Goal: Task Accomplishment & Management: Manage account settings

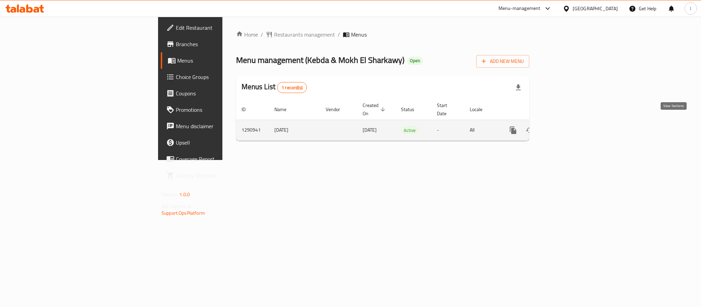
click at [570, 122] on link "enhanced table" at bounding box center [562, 130] width 16 height 16
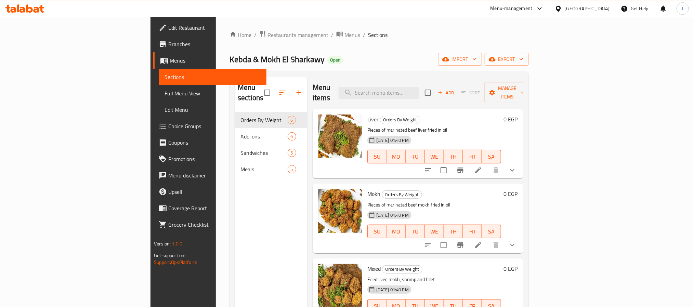
click at [339, 58] on div "Kebda & Mokh El Sharkawy Open import export" at bounding box center [378, 59] width 299 height 13
click at [355, 69] on div "Home / Restaurants management / Menus / Sections Kebda & Mokh El Sharkawy Open …" at bounding box center [378, 209] width 299 height 359
click at [516, 166] on icon "show more" at bounding box center [512, 170] width 8 height 8
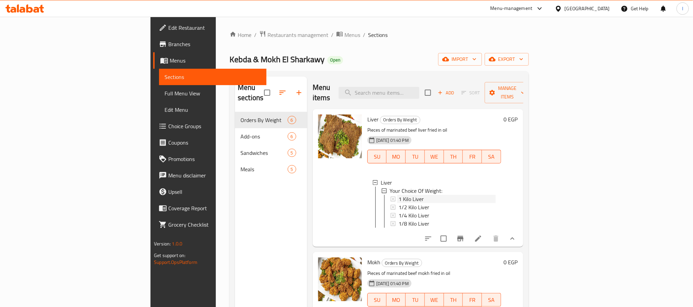
click at [409, 195] on div "1 Kilo Liver" at bounding box center [446, 199] width 97 height 8
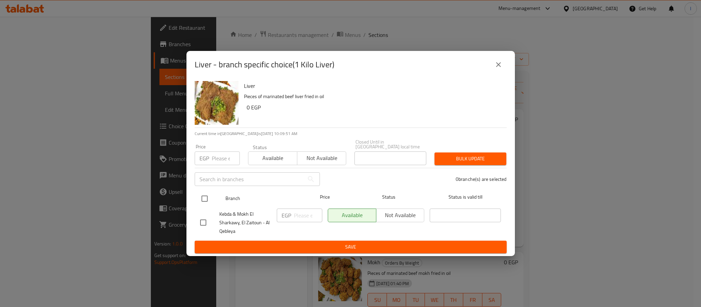
click at [204, 194] on input "checkbox" at bounding box center [204, 199] width 14 height 14
checkbox input "true"
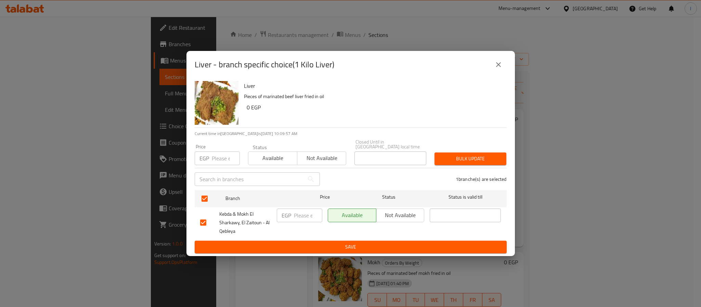
click at [299, 216] on input "number" at bounding box center [308, 216] width 28 height 14
type input "650"
click at [311, 243] on span "Save" at bounding box center [350, 247] width 301 height 9
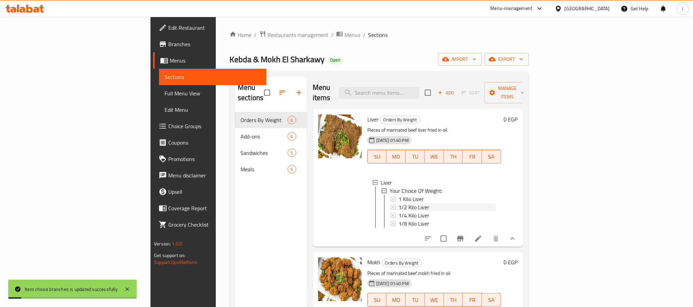
click at [398, 203] on span "1/2 Kilo Liver" at bounding box center [413, 207] width 31 height 8
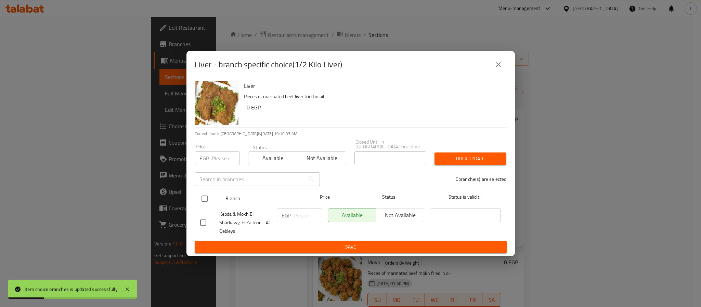
click at [208, 194] on input "checkbox" at bounding box center [204, 199] width 14 height 14
checkbox input "true"
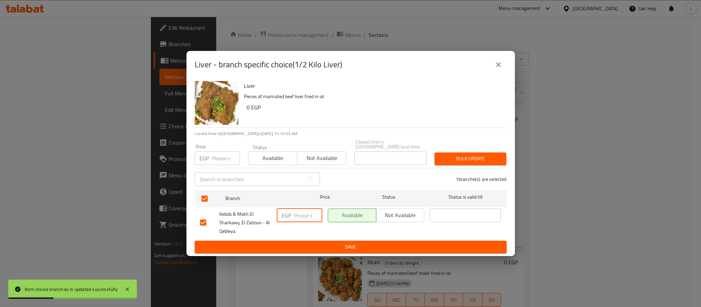
click at [307, 215] on input "number" at bounding box center [308, 216] width 28 height 14
type input "330"
click at [323, 245] on span "Save" at bounding box center [350, 247] width 301 height 9
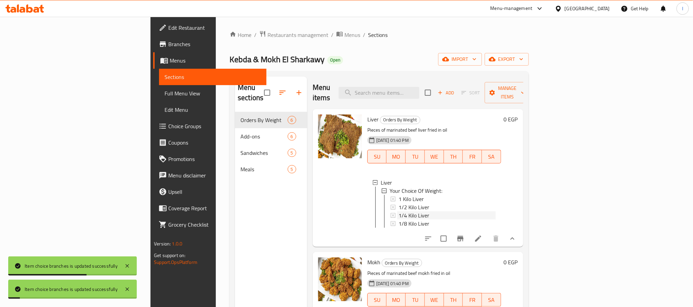
click at [398, 211] on span "1/4 Kilo Liver" at bounding box center [413, 215] width 31 height 8
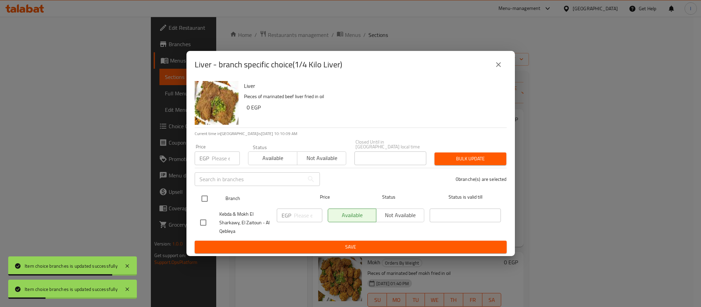
click at [206, 195] on input "checkbox" at bounding box center [204, 199] width 14 height 14
checkbox input "true"
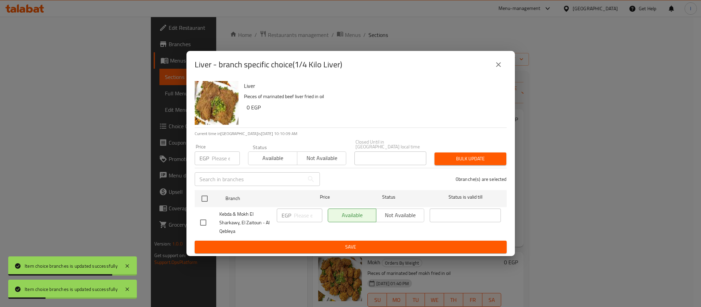
checkbox input "true"
click at [308, 206] on div "EGP ​" at bounding box center [299, 223] width 51 height 34
click at [307, 213] on input "number" at bounding box center [308, 216] width 28 height 14
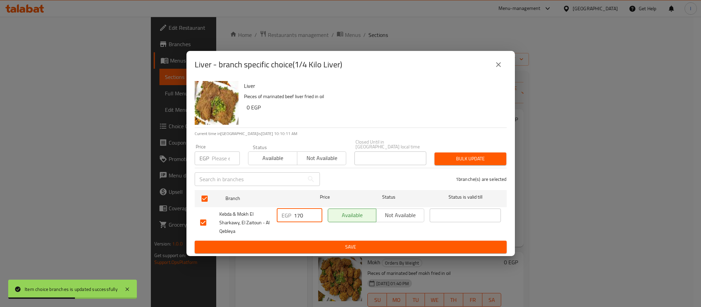
type input "170"
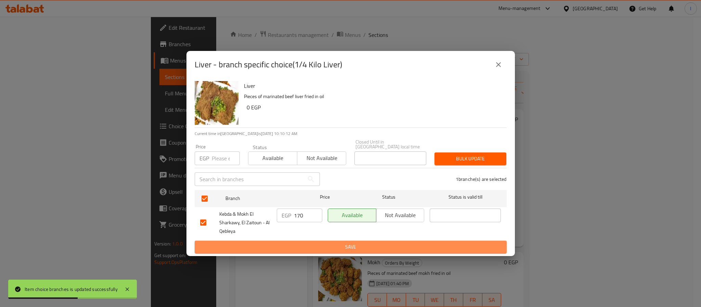
click at [303, 241] on button "Save" at bounding box center [351, 247] width 312 height 13
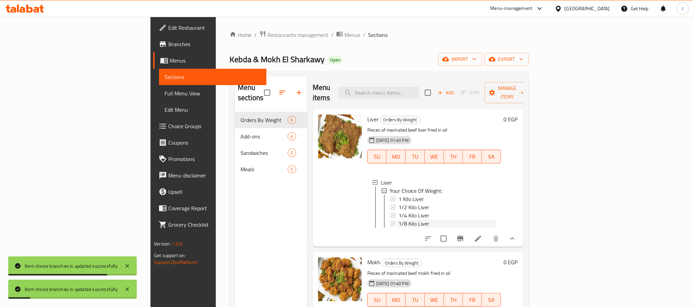
click at [398, 220] on span "1/8 Kilo Liver" at bounding box center [413, 224] width 31 height 8
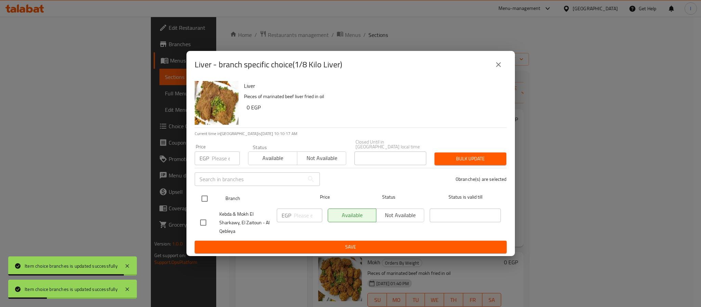
click at [206, 198] on input "checkbox" at bounding box center [204, 199] width 14 height 14
checkbox input "true"
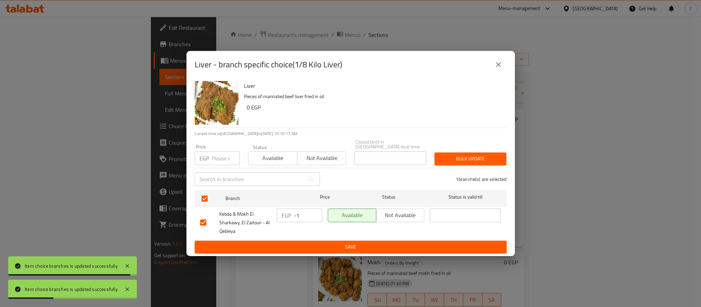
click at [312, 216] on input "-1" at bounding box center [308, 216] width 28 height 14
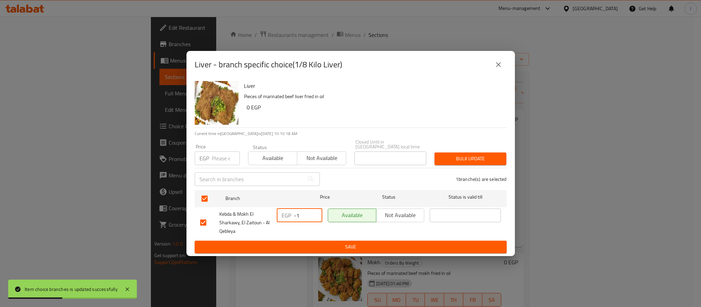
click at [307, 209] on input "-1" at bounding box center [308, 216] width 28 height 14
click at [310, 216] on input "-19" at bounding box center [308, 216] width 28 height 14
type input "90"
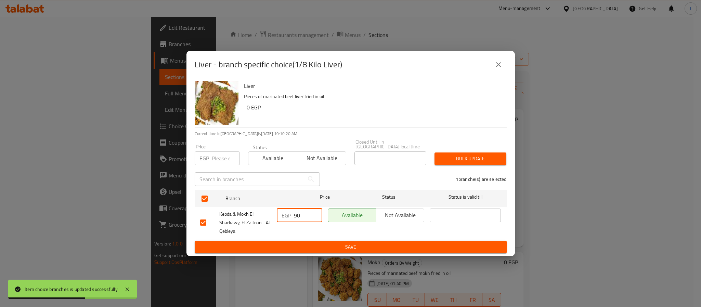
click at [324, 243] on span "Save" at bounding box center [350, 247] width 301 height 9
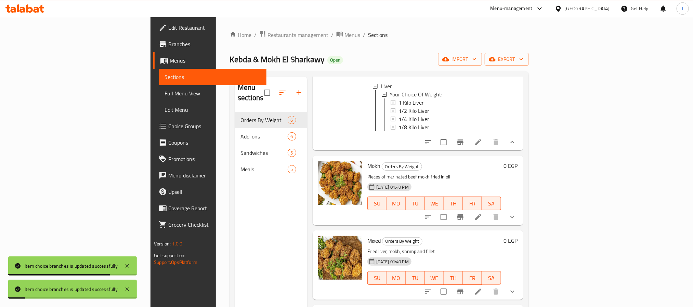
scroll to position [103, 0]
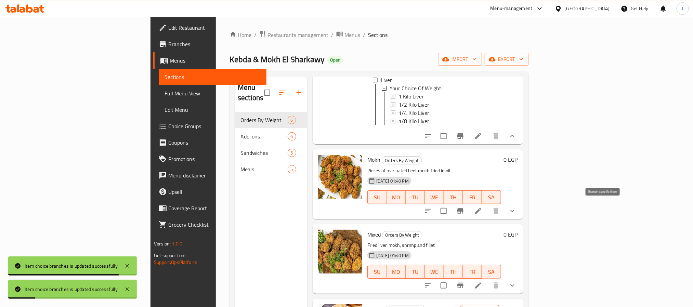
click at [464, 211] on icon "Branch-specific-item" at bounding box center [460, 211] width 8 height 8
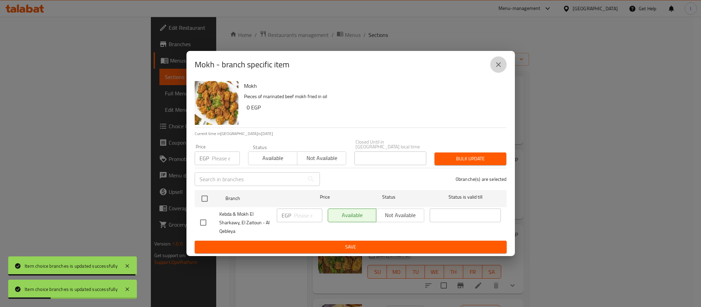
click at [498, 68] on icon "close" at bounding box center [498, 65] width 8 height 8
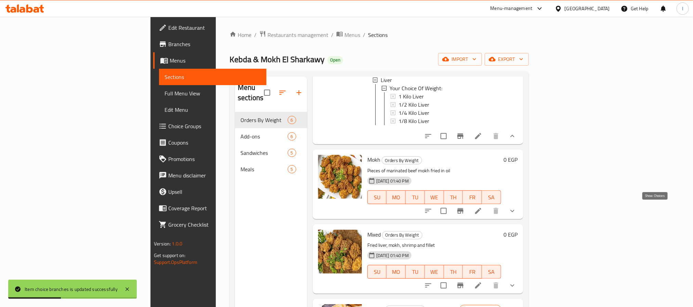
click at [516, 210] on icon "show more" at bounding box center [512, 211] width 8 height 8
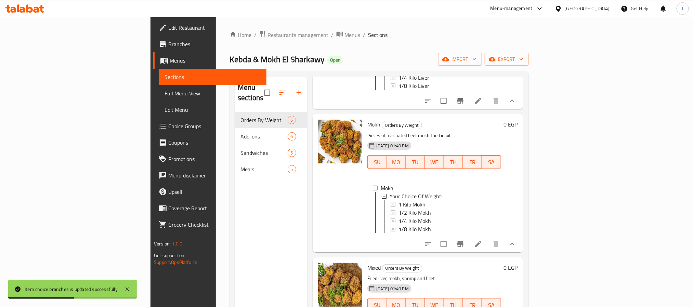
scroll to position [154, 0]
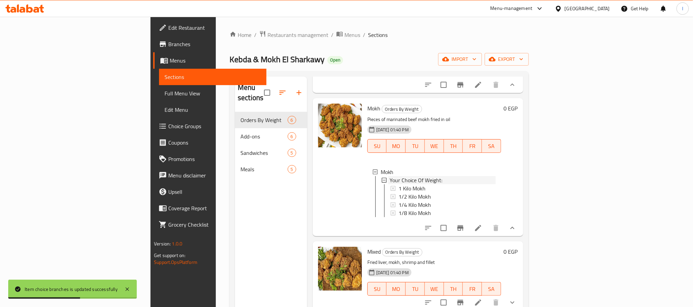
click at [462, 180] on div "Your Choice Of Weight:" at bounding box center [443, 180] width 106 height 8
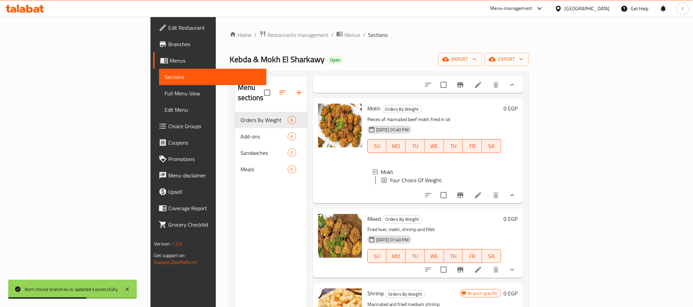
click at [462, 180] on div "Your Choice Of Weight:" at bounding box center [443, 180] width 106 height 8
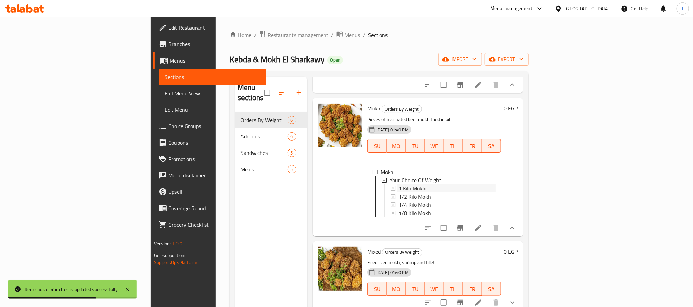
click at [453, 188] on div "1 Kilo Mokh" at bounding box center [446, 188] width 97 height 8
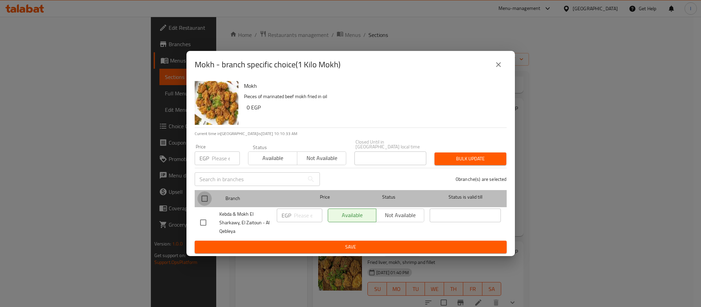
click at [203, 194] on input "checkbox" at bounding box center [204, 199] width 14 height 14
checkbox input "true"
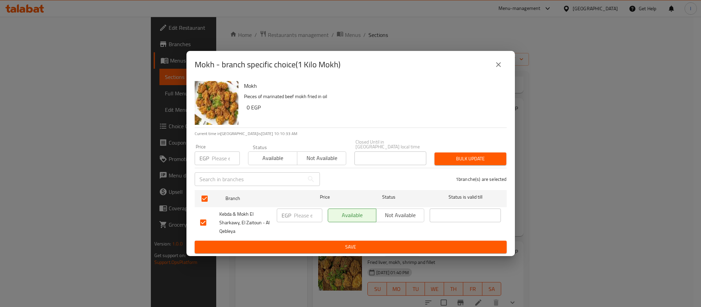
click at [304, 216] on input "number" at bounding box center [308, 216] width 28 height 14
type input "1350"
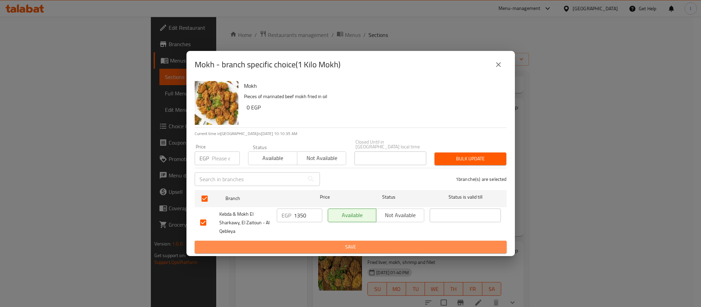
click at [312, 243] on span "Save" at bounding box center [350, 247] width 301 height 9
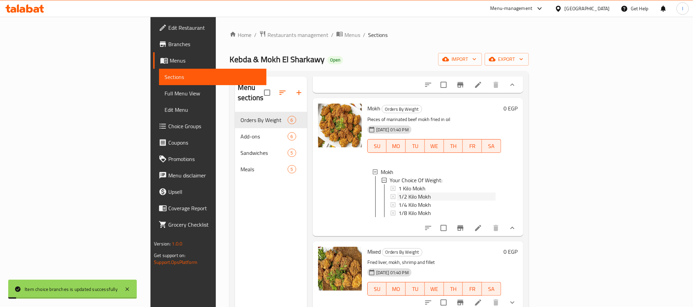
click at [398, 195] on span "1/2 Kilo Mokh" at bounding box center [414, 197] width 32 height 8
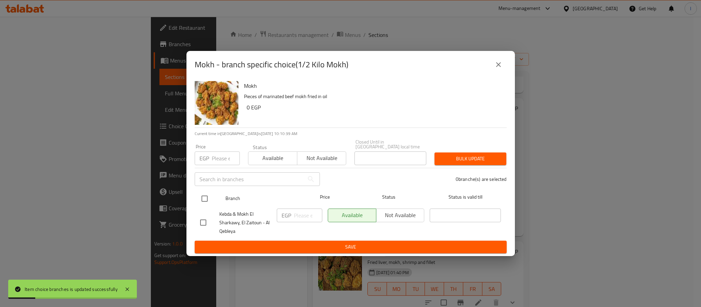
click at [207, 197] on input "checkbox" at bounding box center [204, 199] width 14 height 14
checkbox input "true"
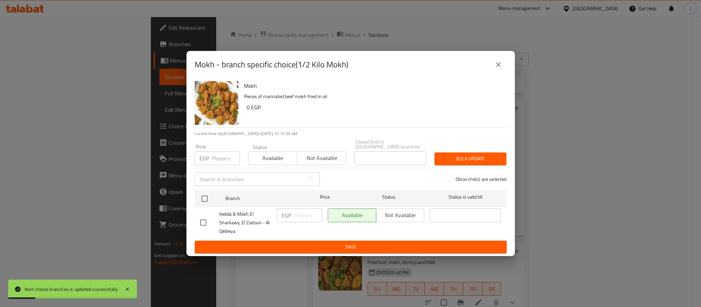
checkbox input "true"
click at [303, 213] on input "number" at bounding box center [308, 216] width 28 height 14
type input "690"
click at [319, 243] on span "Save" at bounding box center [350, 247] width 301 height 9
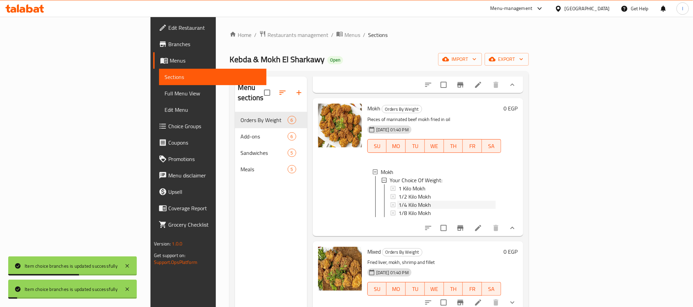
click at [398, 202] on span "1/4 Kilo Mokh" at bounding box center [414, 205] width 32 height 8
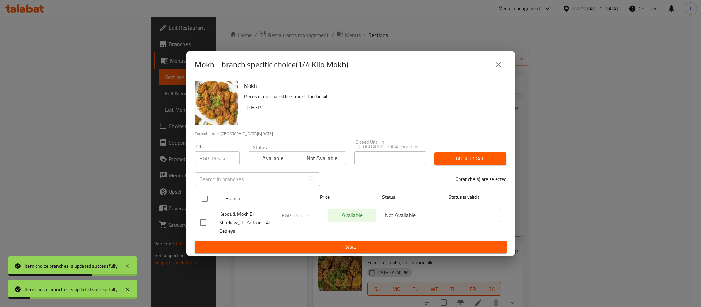
click at [206, 195] on input "checkbox" at bounding box center [204, 199] width 14 height 14
checkbox input "true"
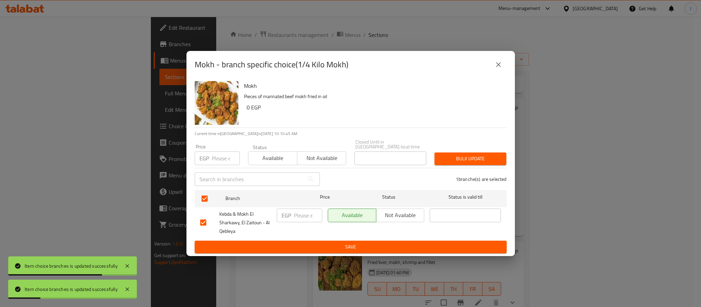
click at [303, 216] on input "number" at bounding box center [308, 216] width 28 height 14
type input "350"
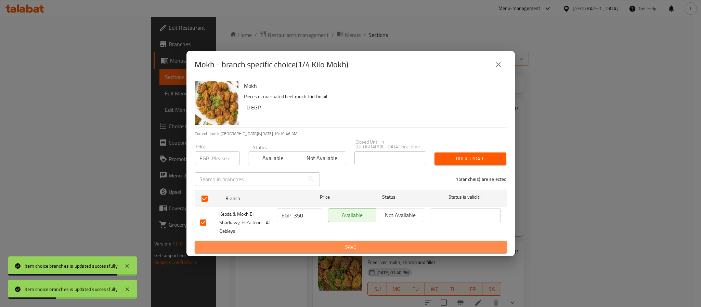
click at [320, 243] on span "Save" at bounding box center [350, 247] width 301 height 9
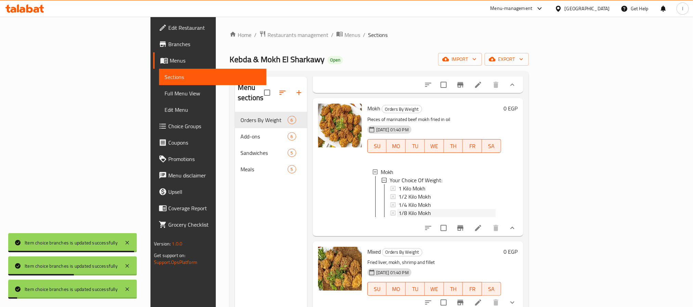
click at [398, 209] on div "1/8 Kilo Mokh" at bounding box center [446, 213] width 97 height 8
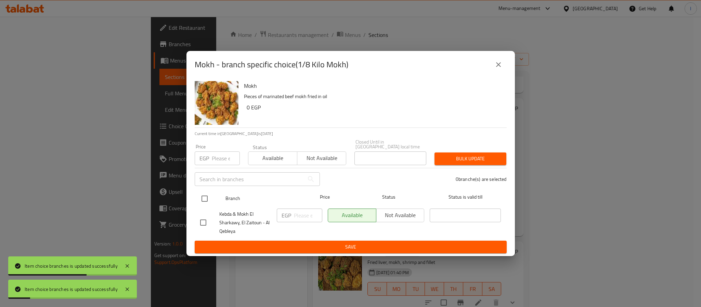
click at [205, 194] on input "checkbox" at bounding box center [204, 199] width 14 height 14
checkbox input "true"
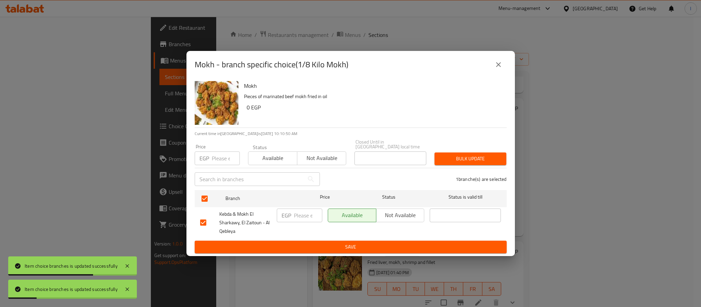
click at [306, 216] on input "number" at bounding box center [308, 216] width 28 height 14
type input "180"
click at [330, 243] on span "Save" at bounding box center [350, 247] width 301 height 9
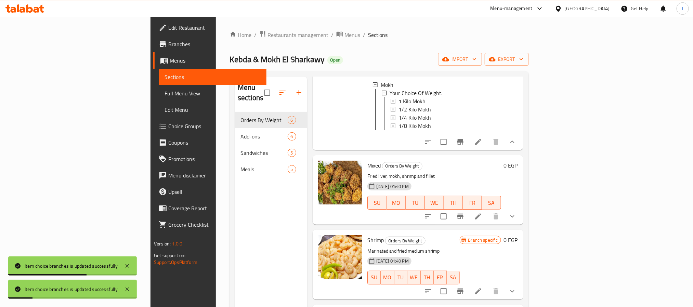
scroll to position [256, 0]
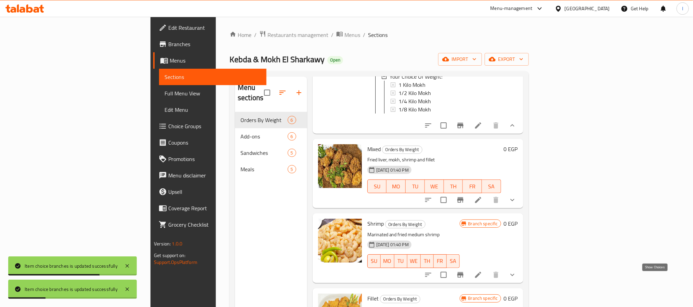
click at [516, 279] on icon "show more" at bounding box center [512, 275] width 8 height 8
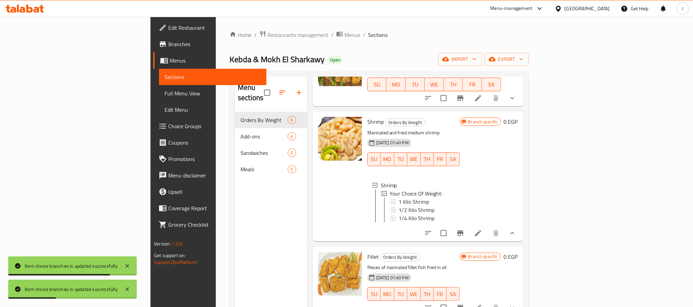
scroll to position [359, 0]
click at [398, 205] on div "1 Kilo Shrimp" at bounding box center [426, 201] width 56 height 8
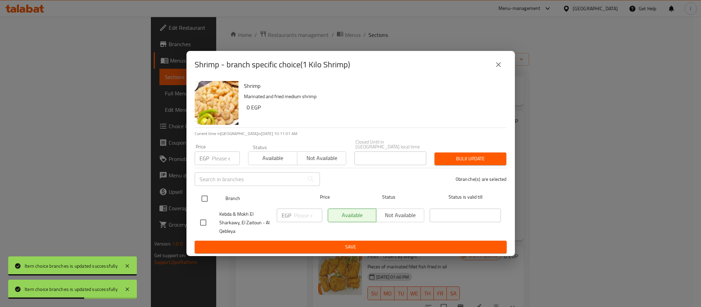
click at [207, 193] on input "checkbox" at bounding box center [204, 199] width 14 height 14
checkbox input "true"
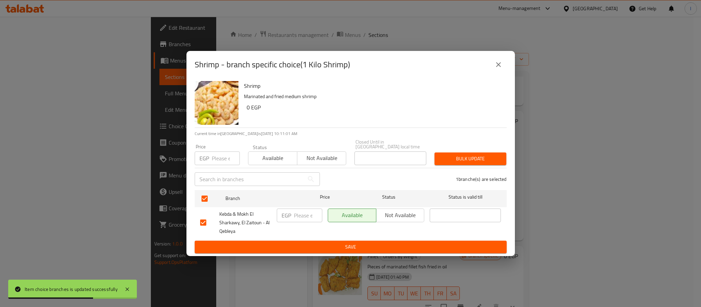
click at [305, 212] on input "number" at bounding box center [308, 216] width 28 height 14
type input "1400"
click at [325, 243] on span "Save" at bounding box center [350, 247] width 301 height 9
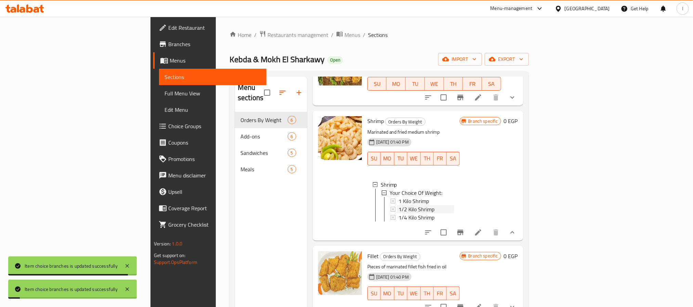
click at [398, 213] on span "1/2 Kilo Shrimp" at bounding box center [416, 209] width 36 height 8
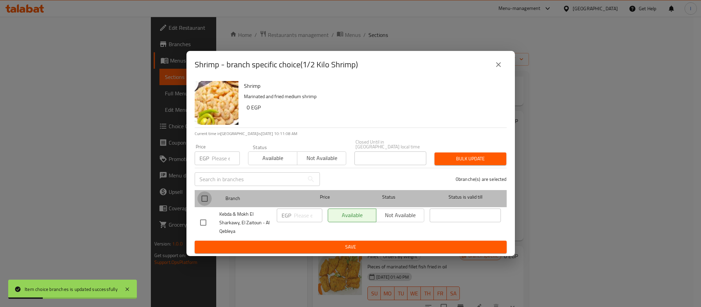
click at [202, 197] on input "checkbox" at bounding box center [204, 199] width 14 height 14
checkbox input "true"
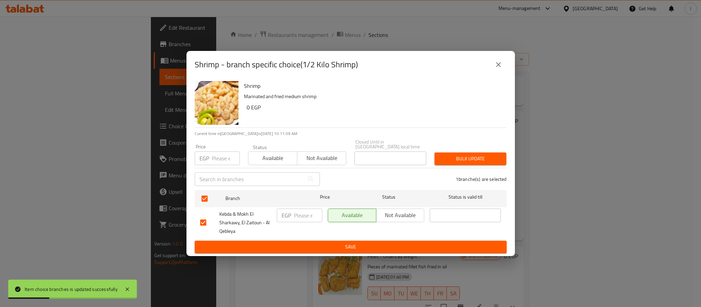
click at [297, 211] on input "number" at bounding box center [308, 216] width 28 height 14
type input "710"
click at [311, 236] on div "EGP 710 ​" at bounding box center [299, 223] width 51 height 34
click at [311, 237] on ul "Branch Price Status Status is valid till Kebda & Mokh El Sharkawy, [GEOGRAPHIC_…" at bounding box center [351, 214] width 312 height 54
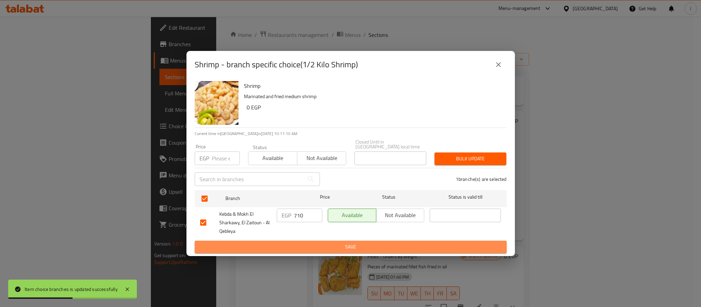
click at [312, 241] on button "Save" at bounding box center [351, 247] width 312 height 13
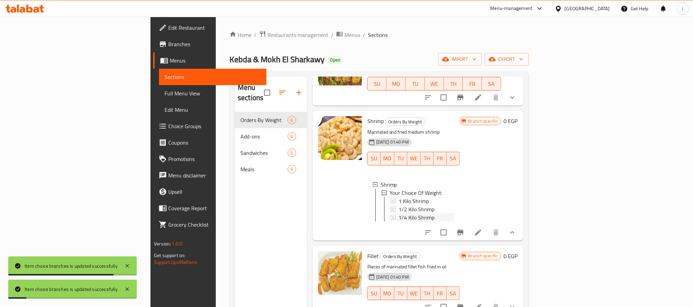
click at [404, 222] on div "1/4 Kilo Shrimp" at bounding box center [426, 217] width 56 height 8
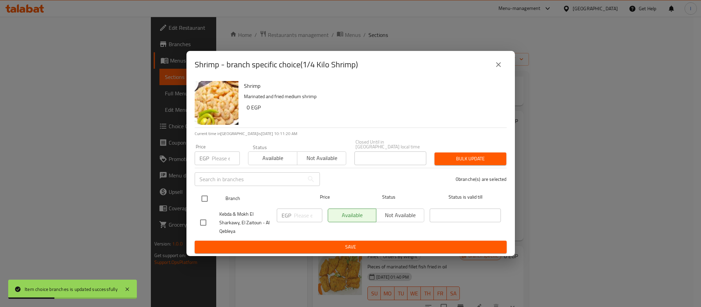
click at [208, 192] on input "checkbox" at bounding box center [204, 199] width 14 height 14
checkbox input "true"
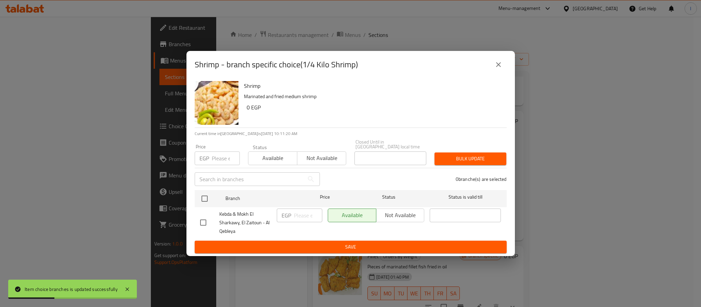
checkbox input "true"
click at [305, 211] on input "number" at bounding box center [308, 216] width 28 height 14
type input "360"
click at [323, 254] on div "Shrimp Marinated and fried medium shrimp 0 EGP Current time in [GEOGRAPHIC_DATA…" at bounding box center [350, 167] width 328 height 178
click at [326, 249] on button "Save" at bounding box center [351, 247] width 312 height 13
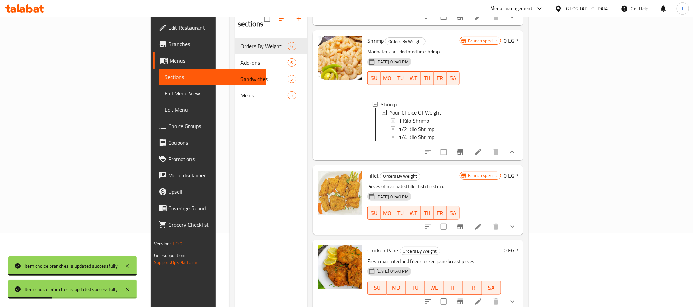
scroll to position [96, 0]
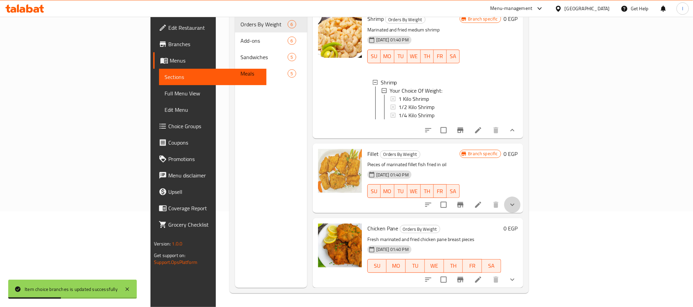
click at [521, 209] on button "show more" at bounding box center [512, 205] width 16 height 16
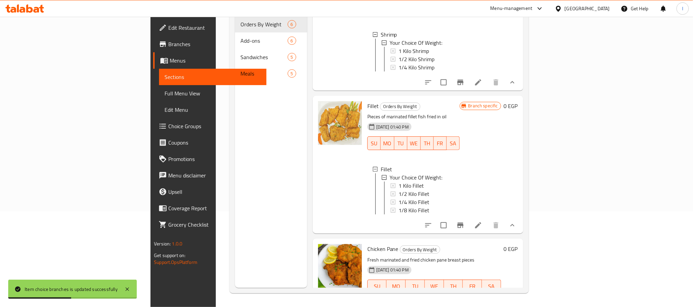
scroll to position [429, 0]
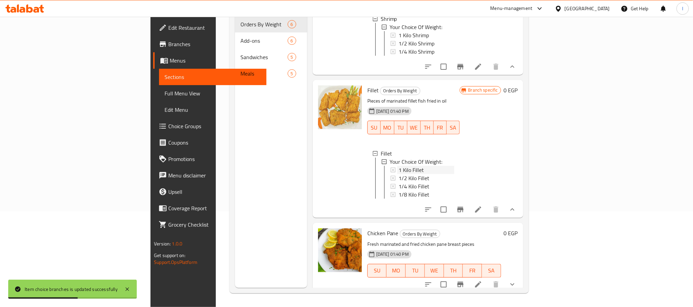
click at [405, 174] on div "1 Kilo Fillet" at bounding box center [426, 170] width 56 height 8
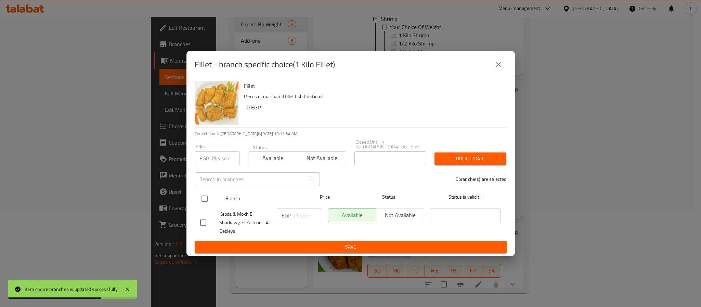
click at [203, 199] on input "checkbox" at bounding box center [204, 199] width 14 height 14
checkbox input "true"
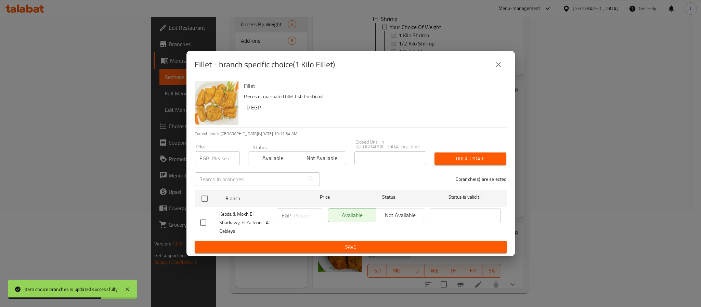
checkbox input "true"
click at [303, 212] on input "number" at bounding box center [308, 216] width 28 height 14
type input "820"
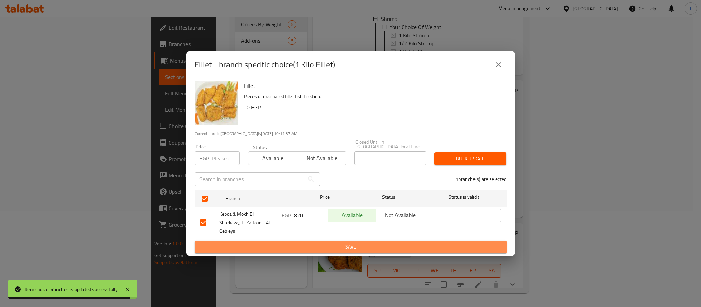
click at [321, 244] on span "Save" at bounding box center [350, 247] width 301 height 9
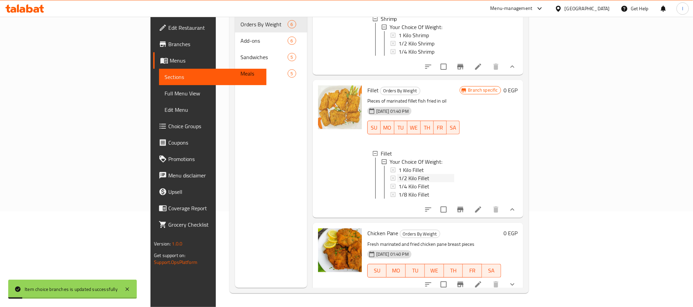
click at [398, 182] on span "1/2 Kilo Fillet" at bounding box center [413, 178] width 31 height 8
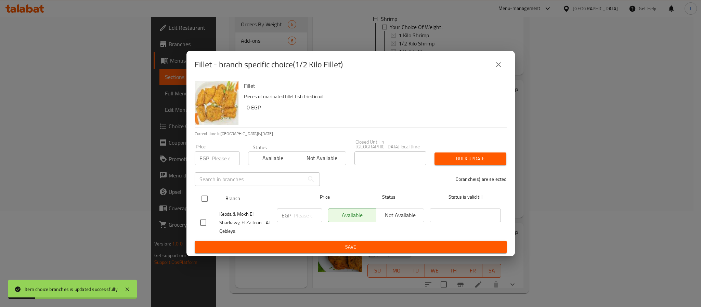
click at [202, 200] on input "checkbox" at bounding box center [204, 199] width 14 height 14
checkbox input "true"
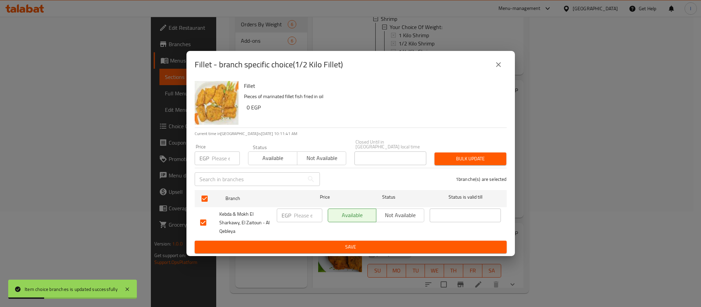
click at [289, 211] on p "EGP" at bounding box center [286, 215] width 10 height 8
click at [306, 214] on input "number" at bounding box center [308, 216] width 28 height 14
type input "410"
click at [315, 237] on div "EGP 410 ​" at bounding box center [299, 223] width 51 height 34
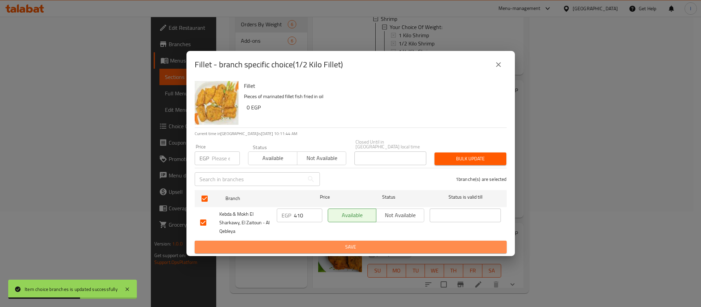
click at [319, 244] on span "Save" at bounding box center [350, 247] width 301 height 9
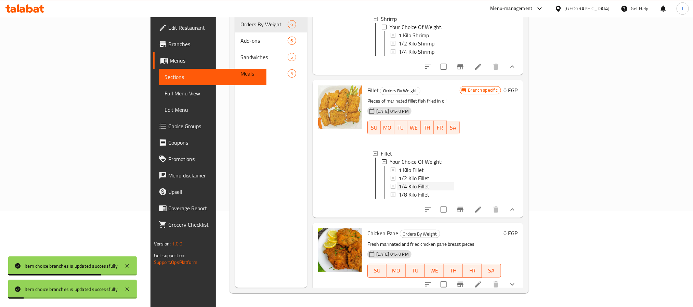
click at [398, 190] on span "1/4 Kilo Fillet" at bounding box center [413, 186] width 31 height 8
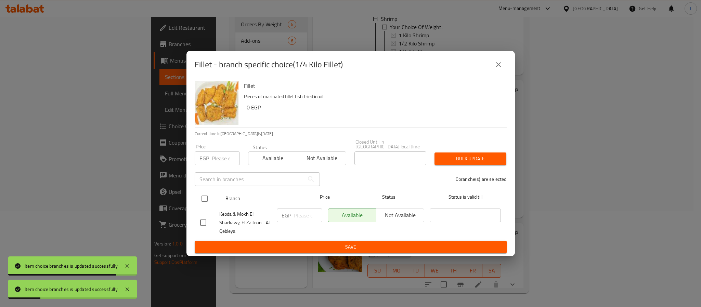
click at [208, 197] on input "checkbox" at bounding box center [204, 199] width 14 height 14
checkbox input "true"
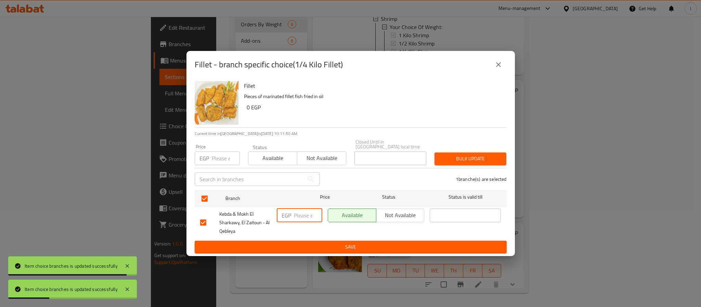
click at [295, 214] on input "number" at bounding box center [308, 216] width 28 height 14
type input "210"
click at [308, 249] on span "Save" at bounding box center [350, 247] width 301 height 9
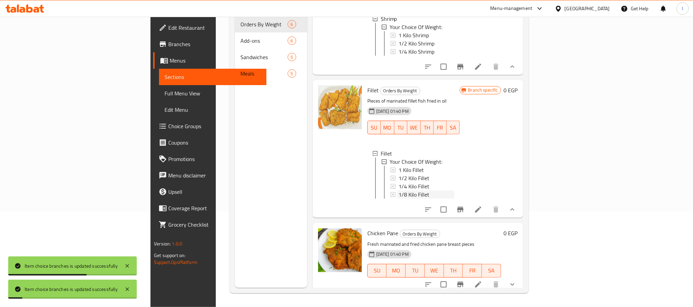
click at [398, 199] on div "1/8 Kilo Fillet" at bounding box center [426, 194] width 56 height 8
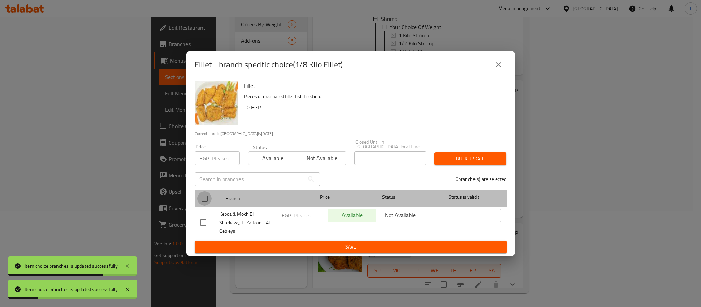
click at [205, 198] on input "checkbox" at bounding box center [204, 199] width 14 height 14
checkbox input "true"
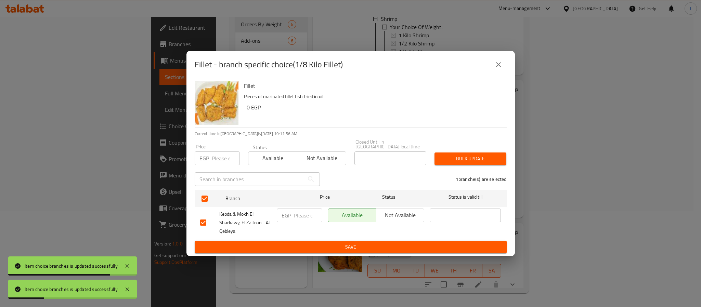
click at [299, 209] on input "number" at bounding box center [308, 216] width 28 height 14
type input "110"
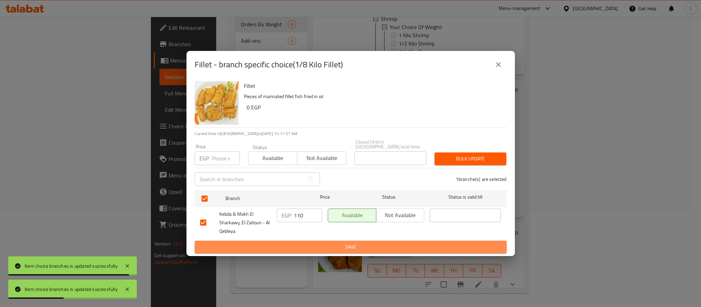
click at [318, 243] on span "Save" at bounding box center [350, 247] width 301 height 9
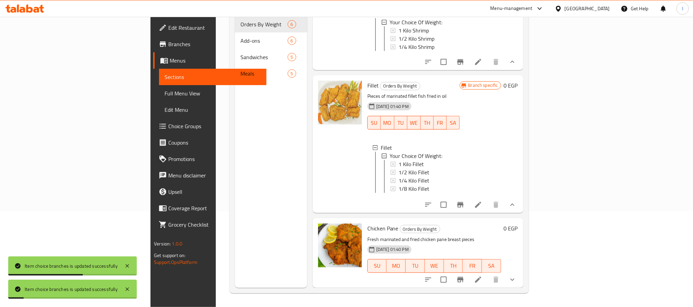
scroll to position [454, 0]
click at [516, 276] on icon "show more" at bounding box center [512, 280] width 8 height 8
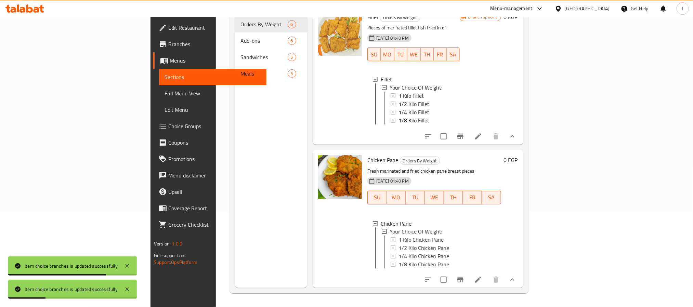
scroll to position [530, 0]
click at [411, 236] on div "1 Kilo Chicken Pane" at bounding box center [446, 240] width 97 height 8
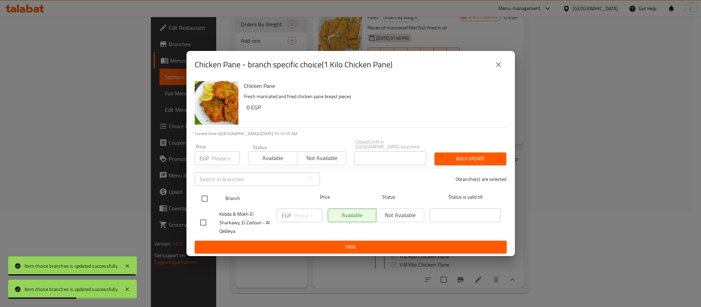
click at [207, 196] on input "checkbox" at bounding box center [204, 199] width 14 height 14
checkbox input "true"
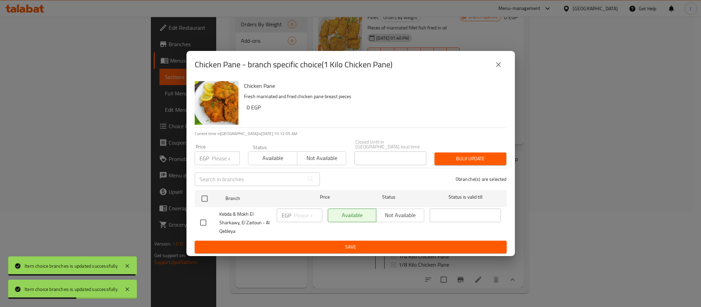
checkbox input "true"
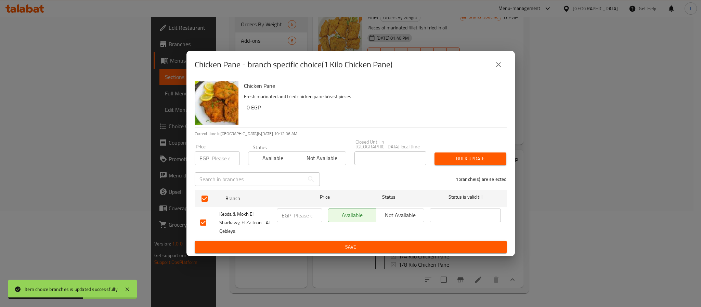
click at [305, 213] on input "number" at bounding box center [308, 216] width 28 height 14
type input "800"
click at [335, 241] on button "Save" at bounding box center [351, 247] width 312 height 13
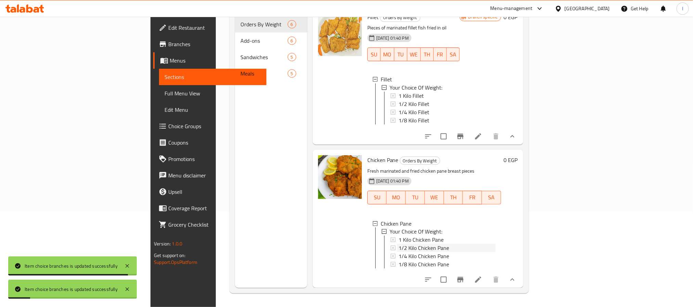
click at [398, 244] on span "1/2 Kilo Chicken Pane" at bounding box center [423, 248] width 51 height 8
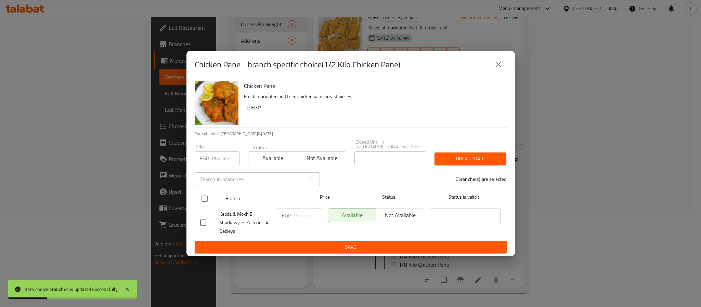
click at [202, 198] on input "checkbox" at bounding box center [204, 199] width 14 height 14
checkbox input "true"
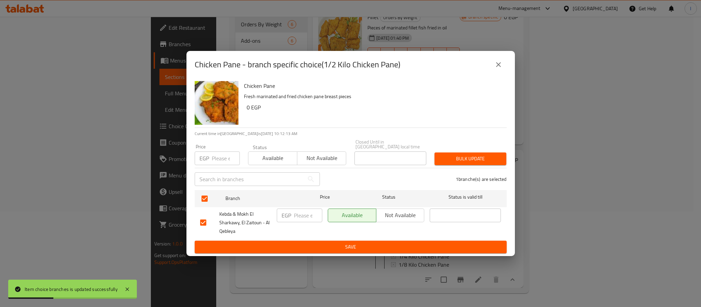
click at [300, 215] on input "number" at bounding box center [308, 216] width 28 height 14
type input "405"
click at [306, 250] on button "Save" at bounding box center [351, 247] width 312 height 13
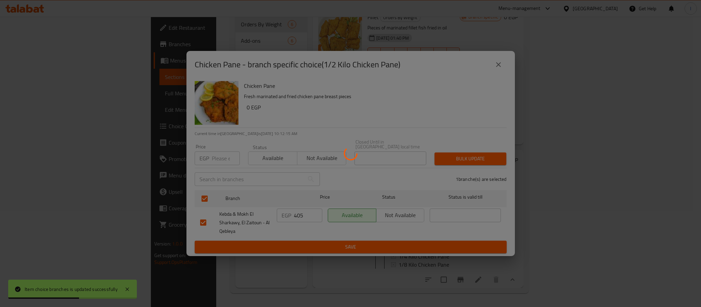
click at [308, 247] on div at bounding box center [350, 153] width 701 height 307
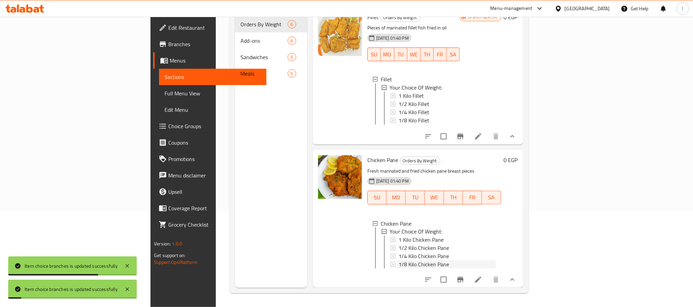
click at [398, 261] on span "1/8 Kilo Chicken Pane" at bounding box center [423, 265] width 51 height 8
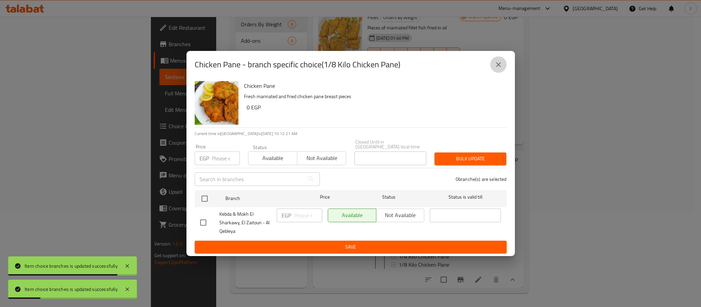
click at [498, 68] on icon "close" at bounding box center [498, 65] width 8 height 8
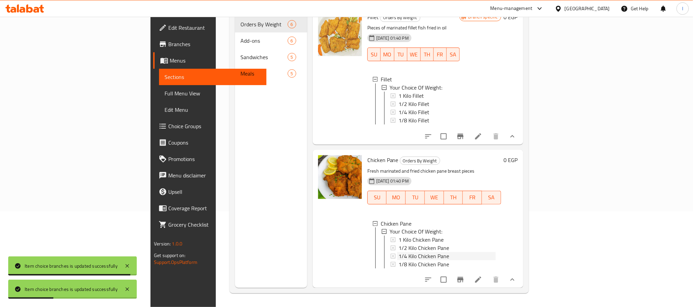
click at [398, 252] on span "1/4 Kilo Chicken Pane" at bounding box center [423, 256] width 51 height 8
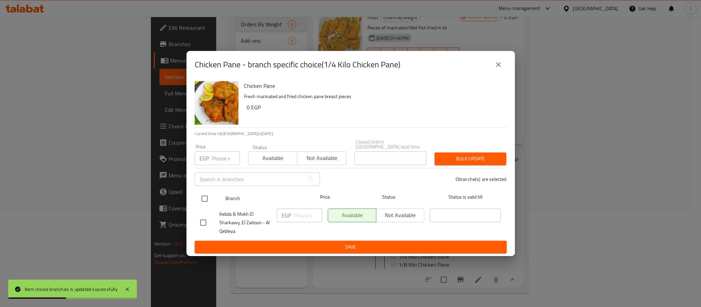
click at [207, 196] on input "checkbox" at bounding box center [204, 199] width 14 height 14
checkbox input "true"
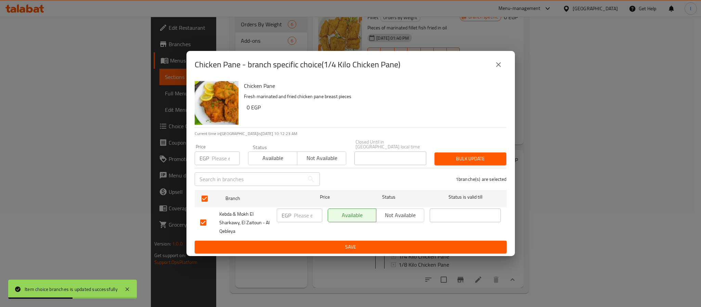
click at [309, 212] on input "number" at bounding box center [308, 216] width 28 height 14
type input "205"
click at [331, 251] on div "Chicken Pane Fresh marinated and fried chicken pane breast pieces 0 EGP Current…" at bounding box center [350, 167] width 328 height 178
click at [330, 250] on button "Save" at bounding box center [351, 247] width 312 height 13
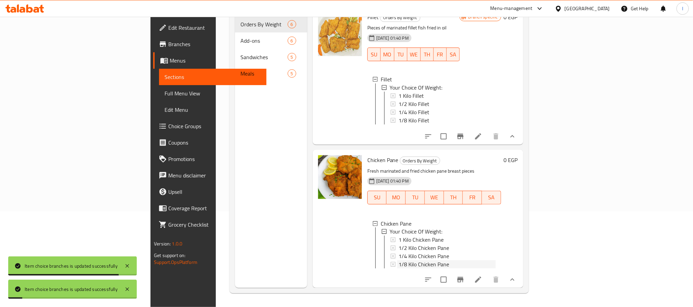
click at [398, 261] on span "1/8 Kilo Chicken Pane" at bounding box center [423, 265] width 51 height 8
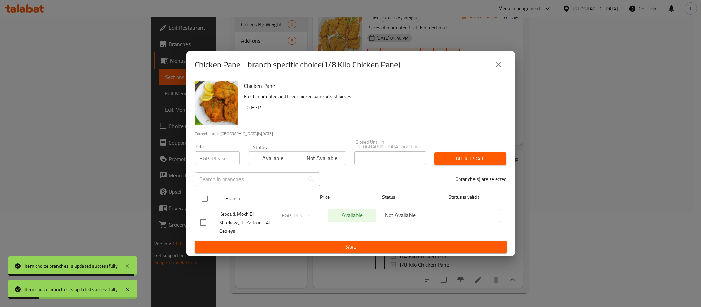
click at [207, 197] on input "checkbox" at bounding box center [204, 199] width 14 height 14
checkbox input "true"
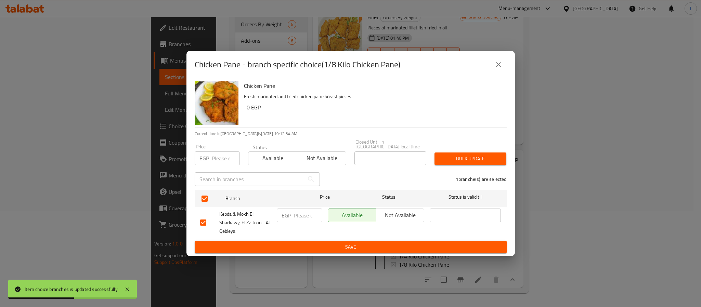
click at [301, 210] on input "number" at bounding box center [308, 216] width 28 height 14
type input "105"
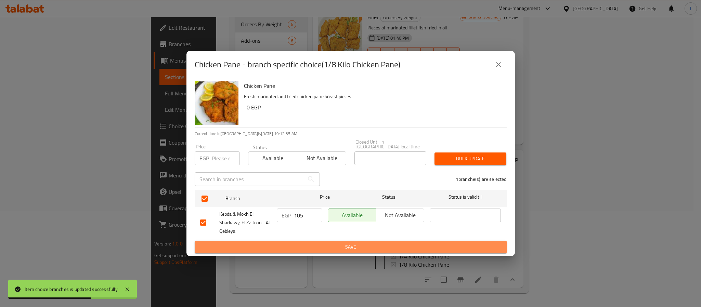
click at [333, 245] on span "Save" at bounding box center [350, 247] width 301 height 9
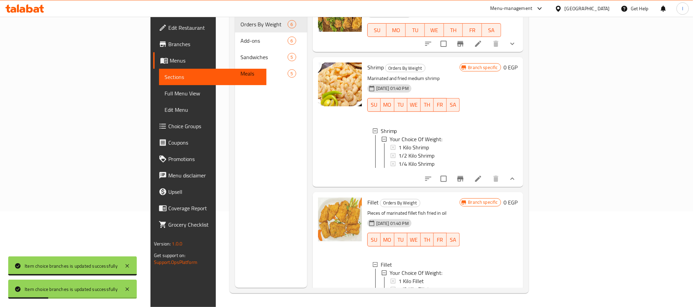
scroll to position [119, 0]
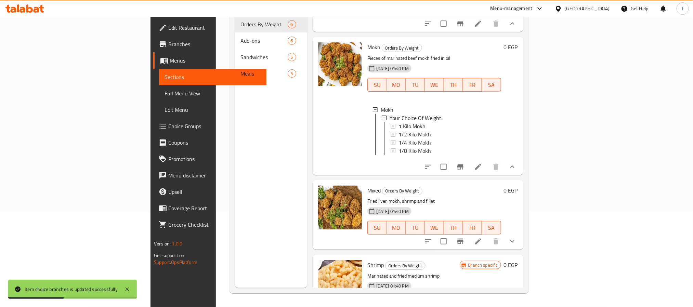
click at [516, 246] on icon "show more" at bounding box center [512, 241] width 8 height 8
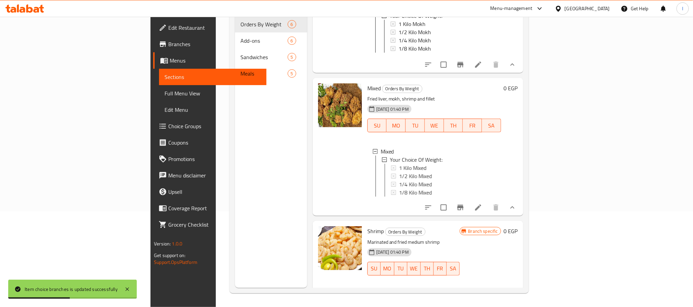
scroll to position [222, 0]
click at [418, 171] on div "1 Kilo Mixed" at bounding box center [446, 167] width 97 height 8
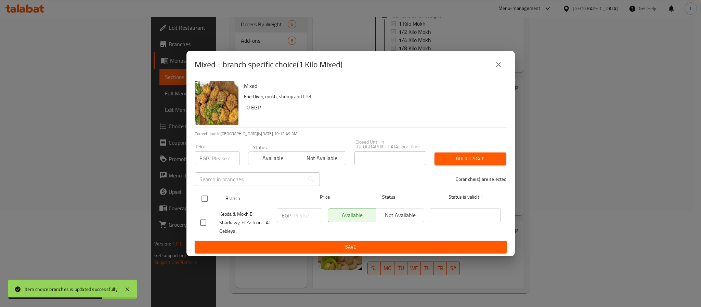
click at [206, 193] on input "checkbox" at bounding box center [204, 199] width 14 height 14
checkbox input "true"
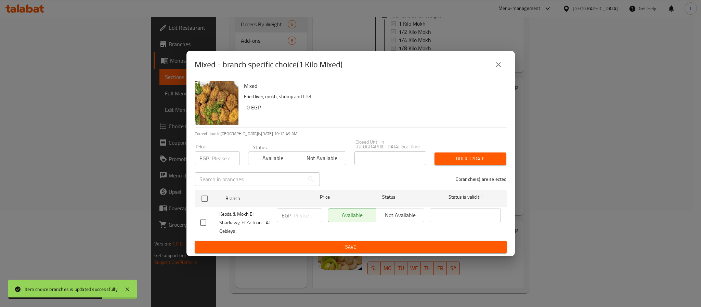
checkbox input "true"
click at [298, 209] on input "number" at bounding box center [308, 216] width 28 height 14
type input "999"
click at [303, 248] on span "Save" at bounding box center [350, 247] width 301 height 9
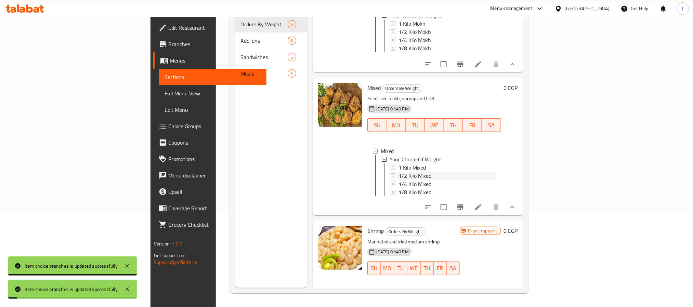
click at [398, 180] on span "1/2 Kilo Mixed" at bounding box center [414, 176] width 33 height 8
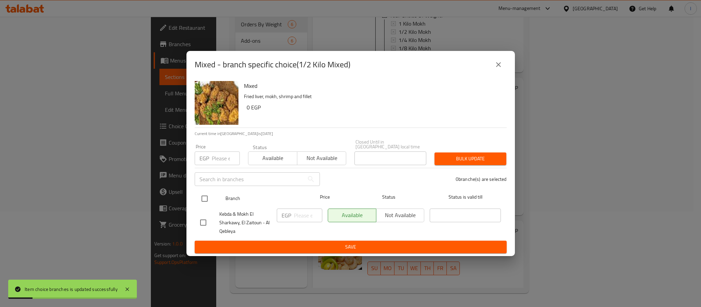
click at [200, 196] on input "checkbox" at bounding box center [204, 199] width 14 height 14
checkbox input "true"
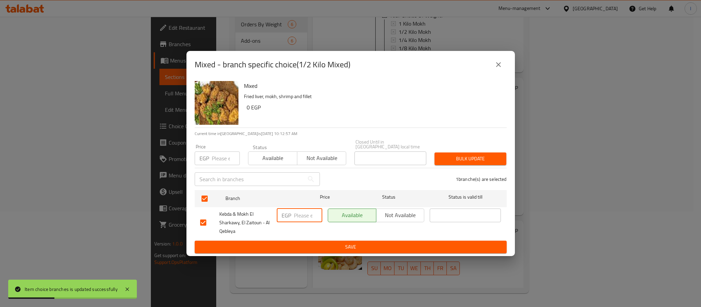
click at [306, 213] on input "number" at bounding box center [308, 216] width 28 height 14
type input "520"
click at [319, 252] on div "Mixed Fried liver, mokh, shrimp and fillet 0 EGP Current time in [GEOGRAPHIC_DA…" at bounding box center [350, 167] width 328 height 178
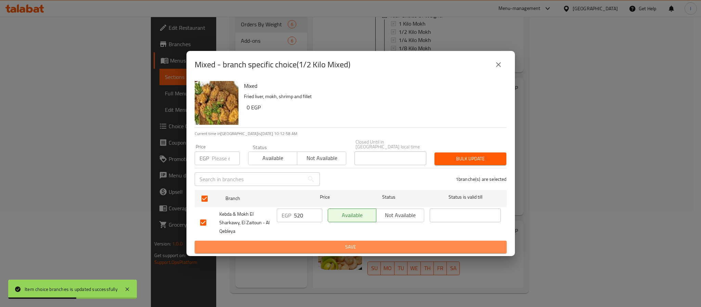
click at [323, 244] on span "Save" at bounding box center [350, 247] width 301 height 9
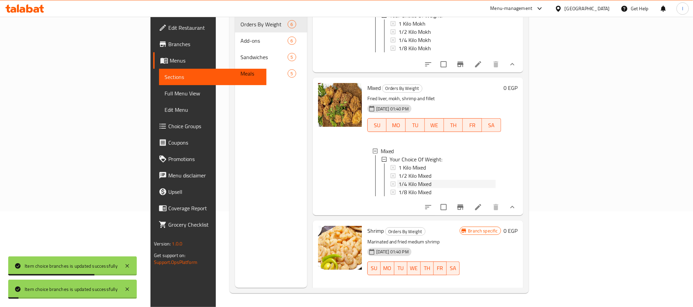
click at [398, 188] on div "1/4 Kilo Mixed" at bounding box center [446, 184] width 97 height 8
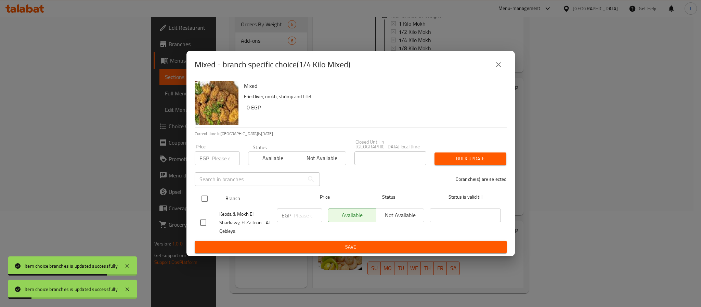
drag, startPoint x: 204, startPoint y: 193, endPoint x: 304, endPoint y: 211, distance: 101.2
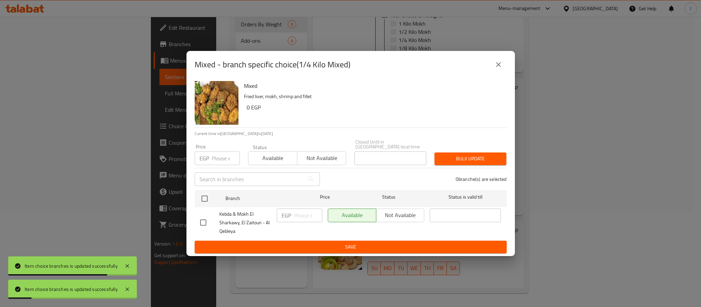
click at [205, 192] on input "checkbox" at bounding box center [204, 199] width 14 height 14
checkbox input "true"
click at [302, 210] on input "number" at bounding box center [308, 216] width 28 height 14
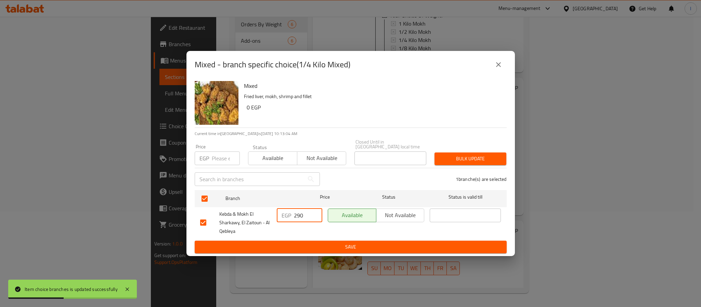
type input "290"
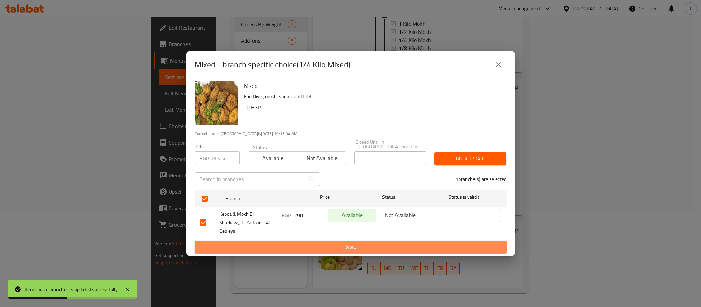
click at [326, 245] on span "Save" at bounding box center [350, 247] width 301 height 9
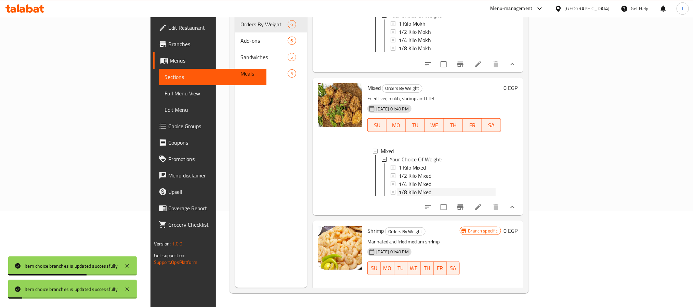
click at [398, 196] on span "1/8 Kilo Mixed" at bounding box center [414, 192] width 33 height 8
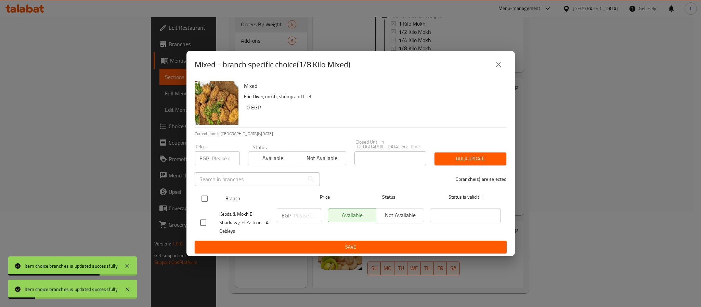
click at [199, 196] on input "checkbox" at bounding box center [204, 199] width 14 height 14
checkbox input "true"
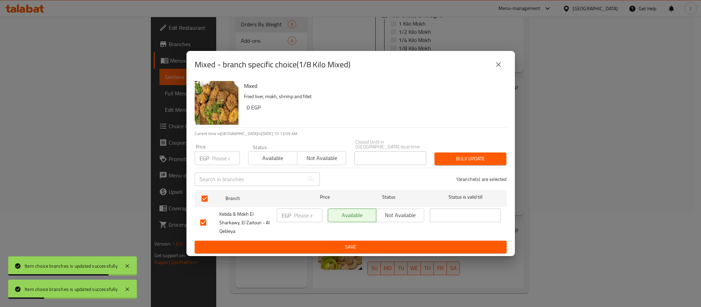
click at [292, 210] on div "EGP ​" at bounding box center [299, 216] width 45 height 14
type input "150"
click at [306, 244] on span "Save" at bounding box center [350, 247] width 301 height 9
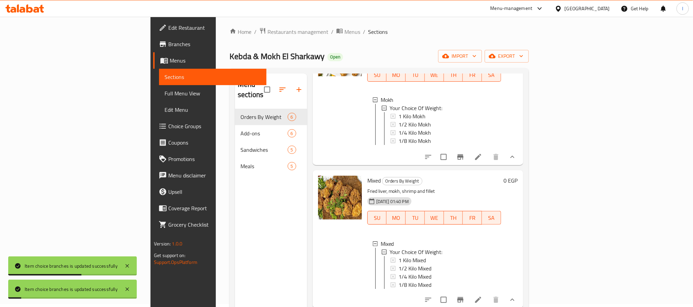
scroll to position [0, 0]
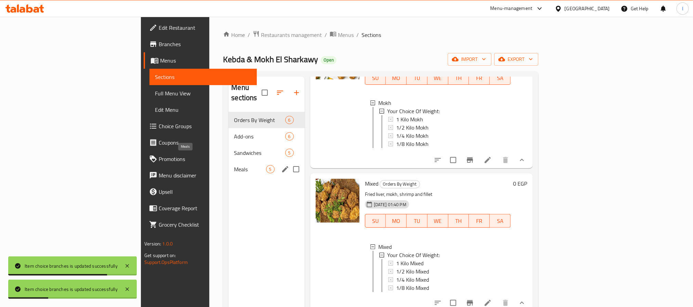
click at [234, 165] on span "Meals" at bounding box center [250, 169] width 32 height 8
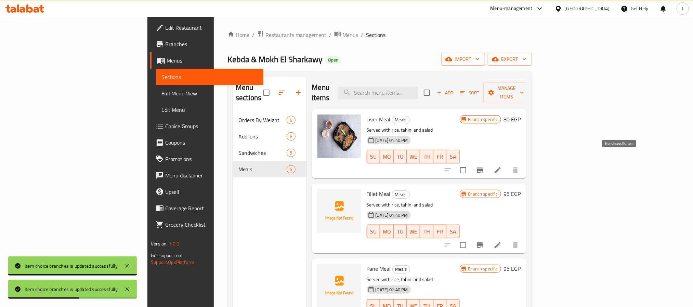
click at [484, 166] on icon "Branch-specific-item" at bounding box center [480, 170] width 8 height 8
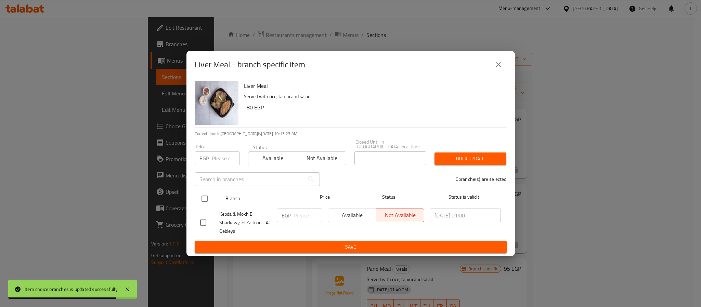
click at [204, 195] on input "checkbox" at bounding box center [204, 199] width 14 height 14
checkbox input "true"
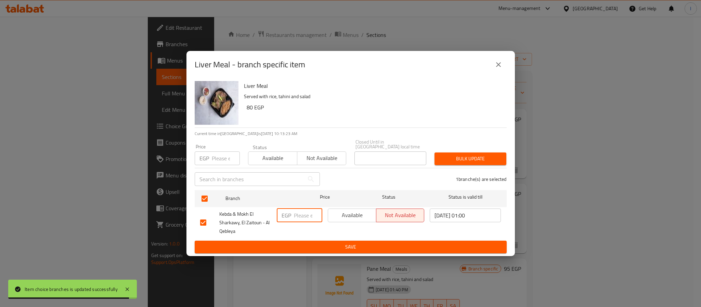
click at [301, 212] on input "number" at bounding box center [308, 216] width 28 height 14
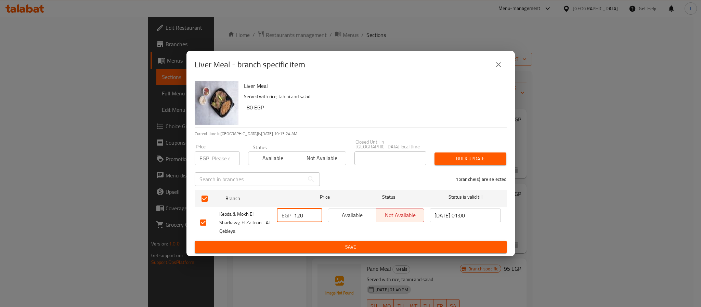
type input "120"
click at [311, 243] on span "Save" at bounding box center [350, 247] width 301 height 9
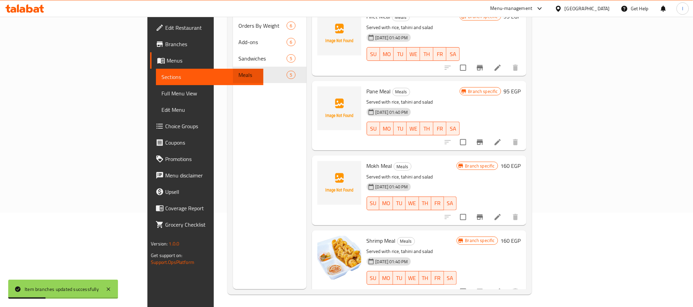
scroll to position [96, 0]
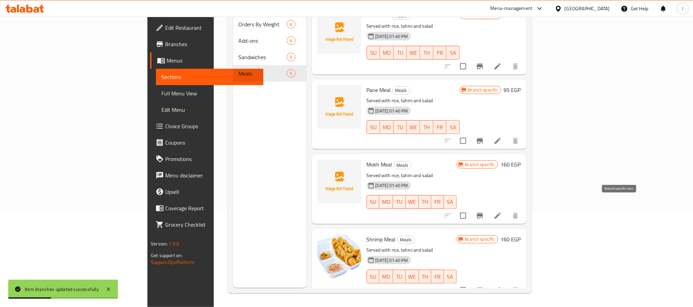
click at [483, 213] on icon "Branch-specific-item" at bounding box center [480, 215] width 6 height 5
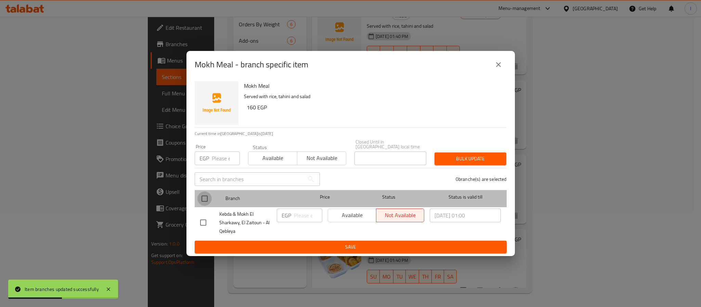
click at [206, 198] on input "checkbox" at bounding box center [204, 199] width 14 height 14
checkbox input "true"
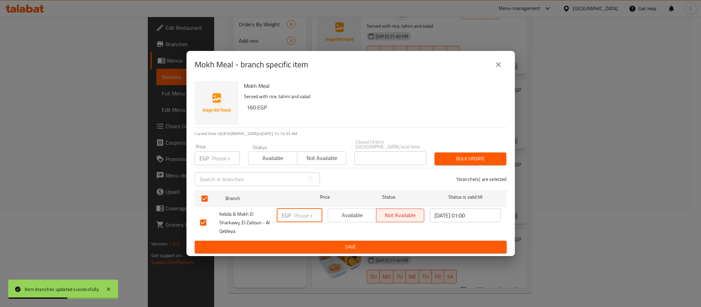
click at [303, 211] on input "number" at bounding box center [308, 216] width 28 height 14
type input "0"
type input "165"
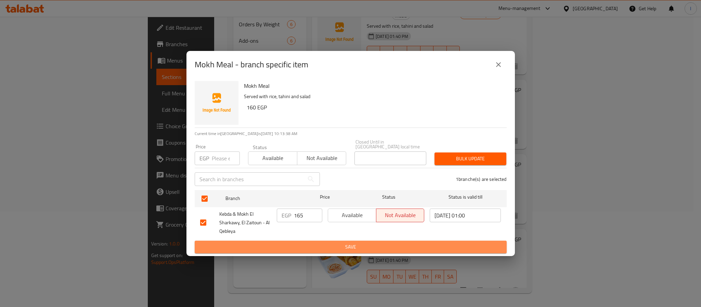
click at [317, 246] on span "Save" at bounding box center [350, 247] width 301 height 9
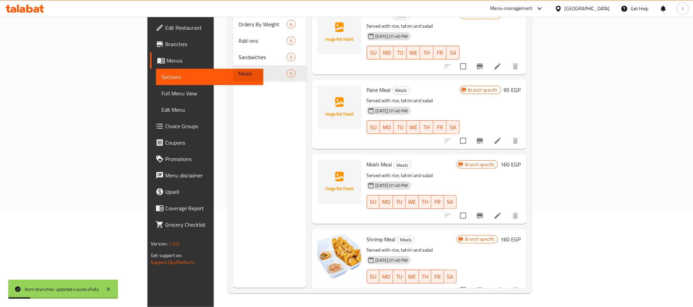
click at [483, 288] on icon "Branch-specific-item" at bounding box center [480, 290] width 6 height 5
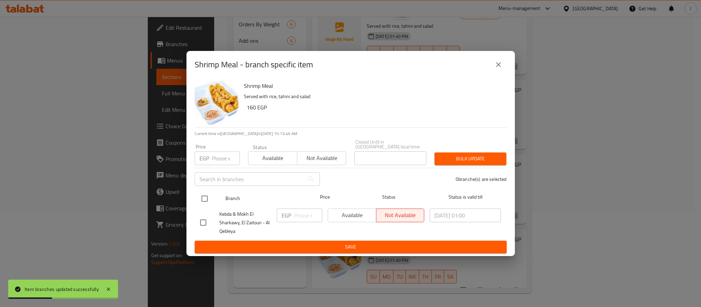
click at [203, 197] on input "checkbox" at bounding box center [204, 199] width 14 height 14
checkbox input "true"
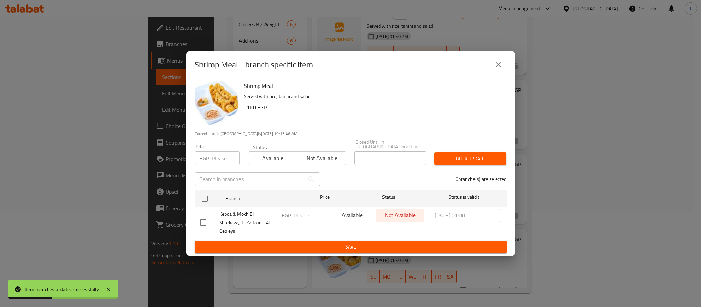
checkbox input "true"
click at [308, 214] on input "number" at bounding box center [308, 216] width 28 height 14
type input "185"
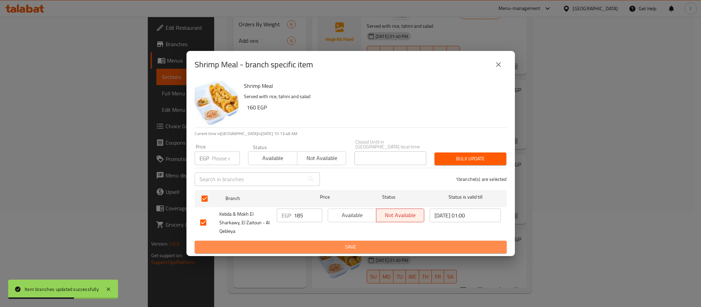
click at [317, 243] on span "Save" at bounding box center [350, 247] width 301 height 9
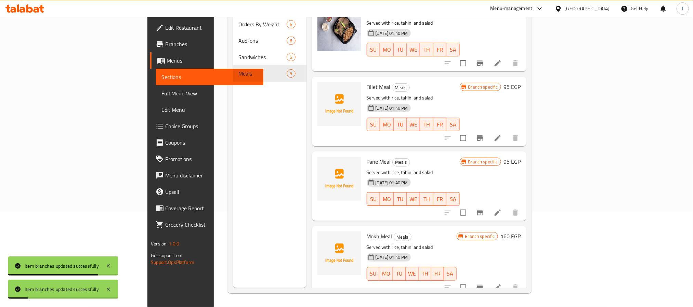
scroll to position [0, 0]
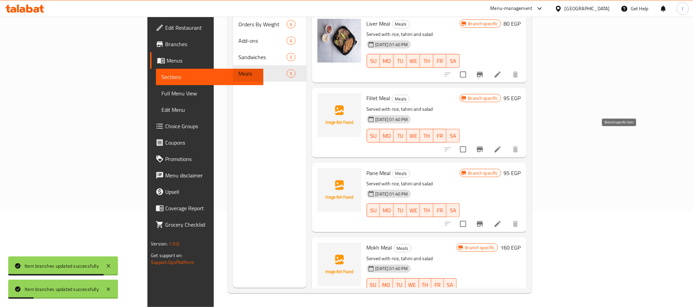
click at [483, 147] on icon "Branch-specific-item" at bounding box center [480, 149] width 6 height 5
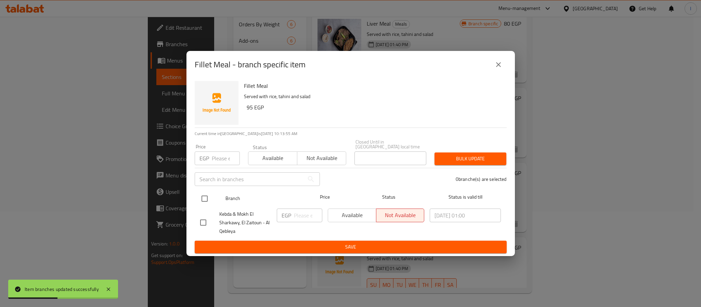
click at [206, 194] on input "checkbox" at bounding box center [204, 199] width 14 height 14
checkbox input "true"
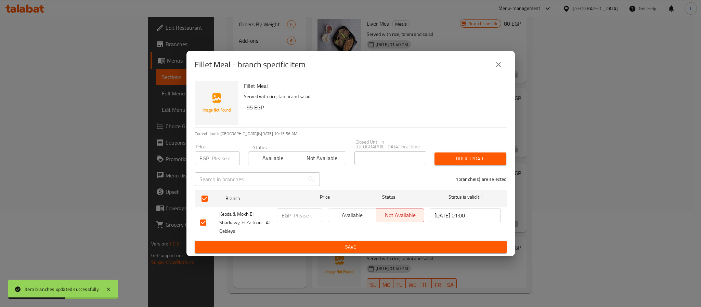
click at [291, 214] on p "EGP" at bounding box center [286, 215] width 10 height 8
click at [303, 213] on input "number" at bounding box center [308, 216] width 28 height 14
type input "140"
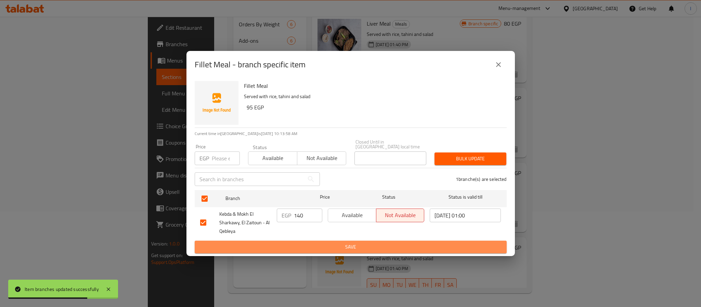
click at [305, 243] on span "Save" at bounding box center [350, 247] width 301 height 9
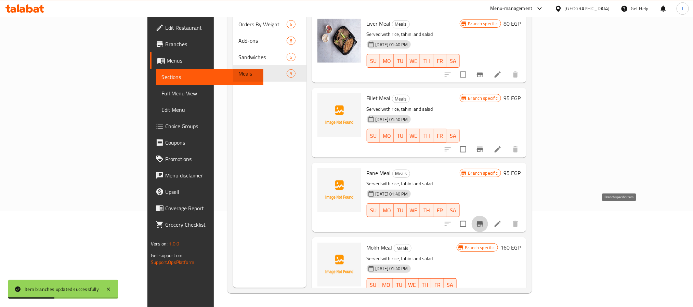
click at [488, 216] on button "Branch-specific-item" at bounding box center [480, 224] width 16 height 16
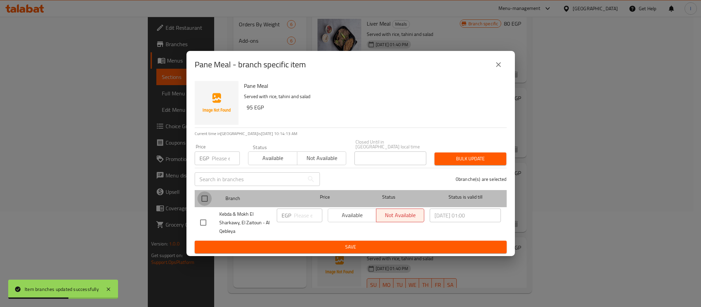
click at [199, 198] on input "checkbox" at bounding box center [204, 199] width 14 height 14
checkbox input "true"
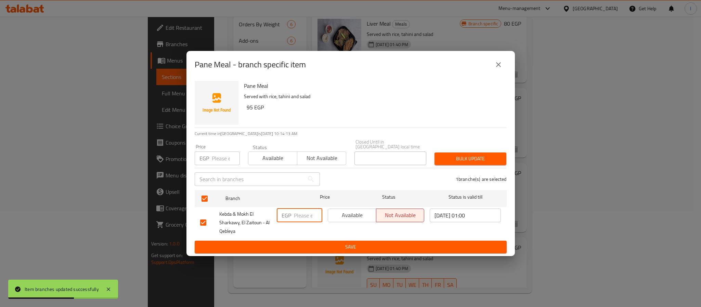
click at [298, 214] on input "number" at bounding box center [308, 216] width 28 height 14
type input "130"
click at [315, 249] on button "Save" at bounding box center [351, 247] width 312 height 13
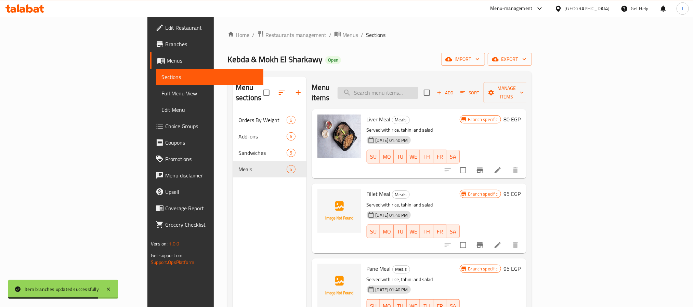
click at [418, 87] on input "search" at bounding box center [378, 93] width 81 height 12
type input "سبيط"
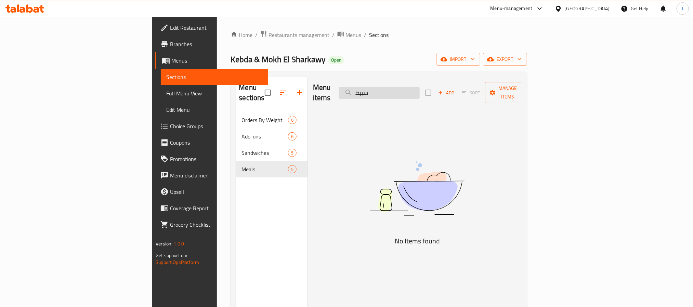
click at [420, 87] on input "سبيط" at bounding box center [379, 93] width 81 height 12
click at [400, 49] on div "Home / Restaurants management / Menus / Sections Kebda & Mokh El Sharkawy Open …" at bounding box center [379, 209] width 296 height 359
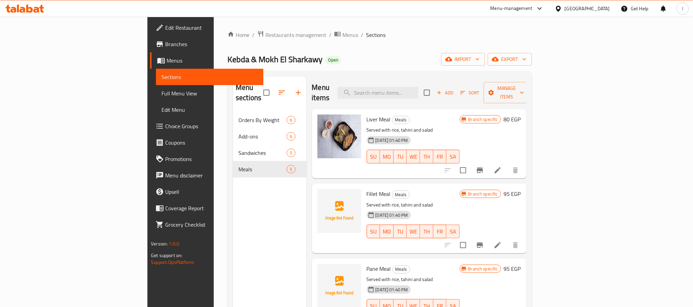
click at [350, 60] on div "Kebda & Mokh El Sharkawy Open import export" at bounding box center [379, 59] width 304 height 13
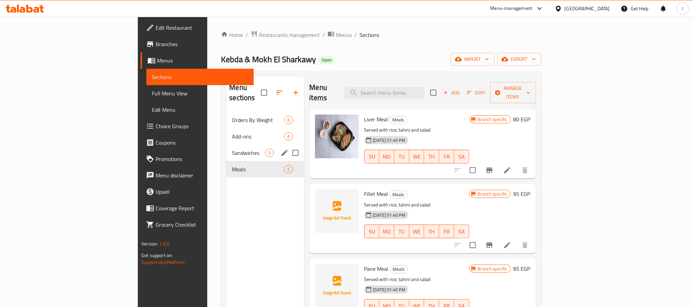
click at [232, 149] on span "Sandwiches" at bounding box center [248, 153] width 33 height 8
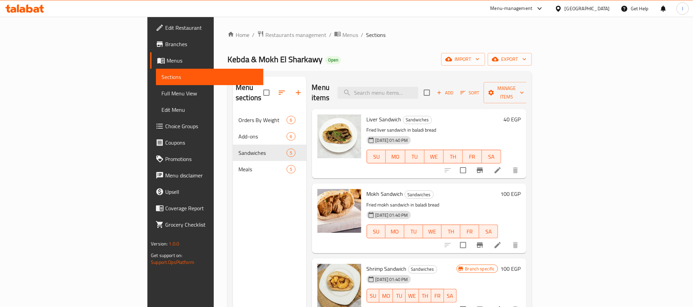
click at [337, 61] on div "Kebda & Mokh El Sharkawy Open import export" at bounding box center [379, 59] width 304 height 13
click at [483, 168] on icon "Branch-specific-item" at bounding box center [480, 170] width 6 height 5
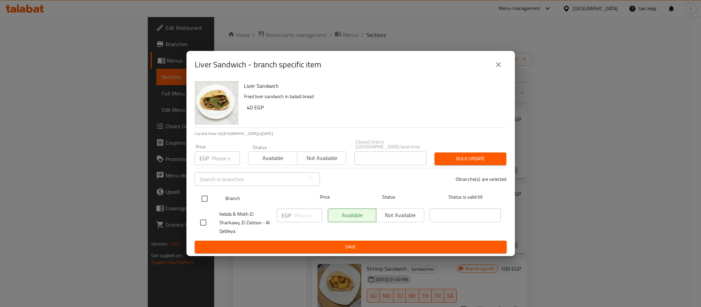
click at [206, 193] on input "checkbox" at bounding box center [204, 199] width 14 height 14
checkbox input "true"
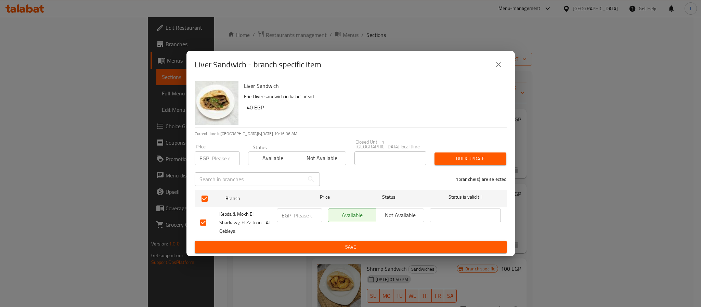
click at [298, 212] on input "number" at bounding box center [308, 216] width 28 height 14
type input "55"
click at [327, 249] on span "Save" at bounding box center [350, 247] width 301 height 9
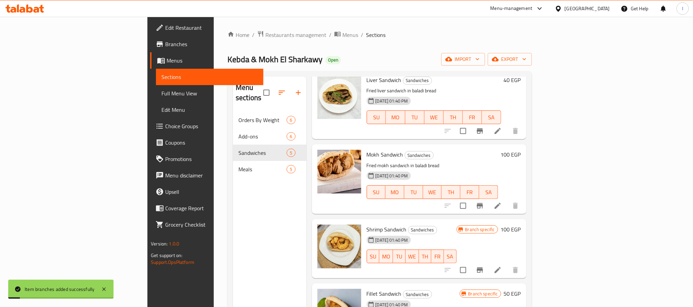
scroll to position [51, 0]
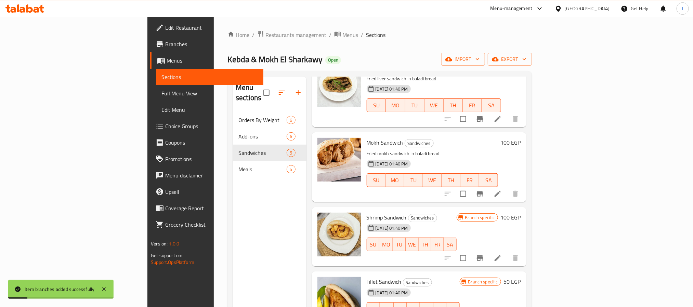
click at [484, 190] on icon "Branch-specific-item" at bounding box center [480, 194] width 8 height 8
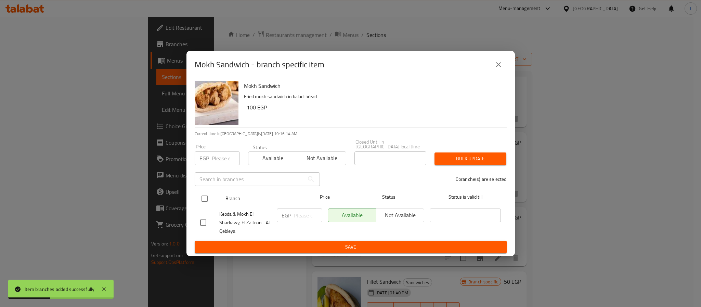
click at [204, 198] on input "checkbox" at bounding box center [204, 199] width 14 height 14
checkbox input "true"
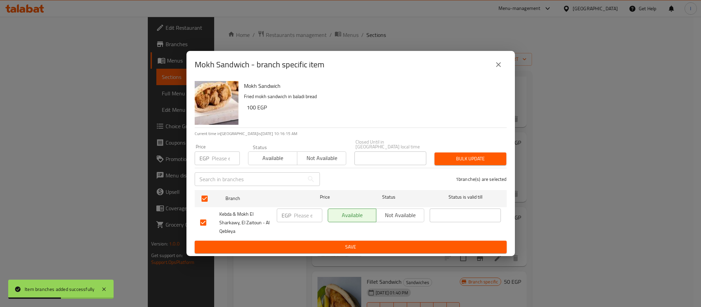
click at [300, 213] on input "number" at bounding box center [308, 216] width 28 height 14
type input "120"
click at [319, 243] on span "Save" at bounding box center [350, 247] width 301 height 9
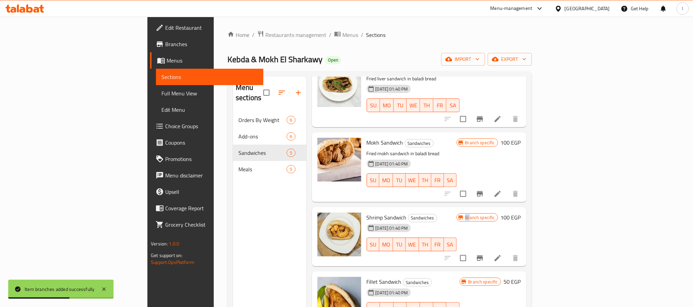
drag, startPoint x: 613, startPoint y: 241, endPoint x: 610, endPoint y: 233, distance: 9.0
click at [524, 233] on div "Shrimp Sandwich Sandwiches [DATE] 01:40 PM SU MO TU WE TH FR [PERSON_NAME] spec…" at bounding box center [444, 237] width 160 height 54
click at [488, 250] on button "Branch-specific-item" at bounding box center [480, 258] width 16 height 16
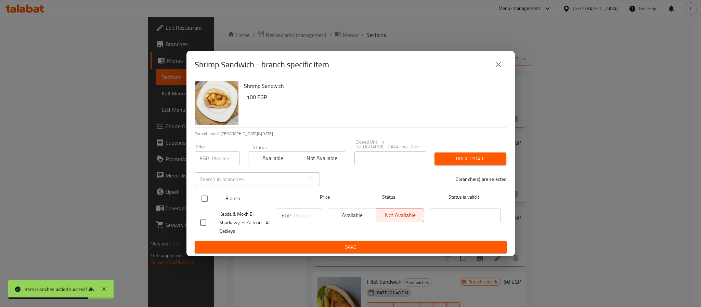
click at [203, 199] on input "checkbox" at bounding box center [204, 199] width 14 height 14
checkbox input "true"
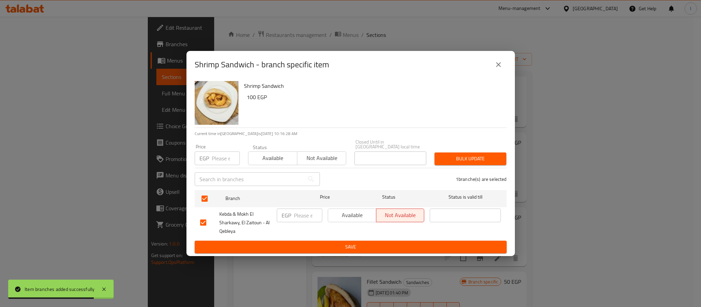
click at [303, 212] on input "number" at bounding box center [308, 216] width 28 height 14
type input "120"
click at [318, 243] on span "Save" at bounding box center [350, 247] width 301 height 9
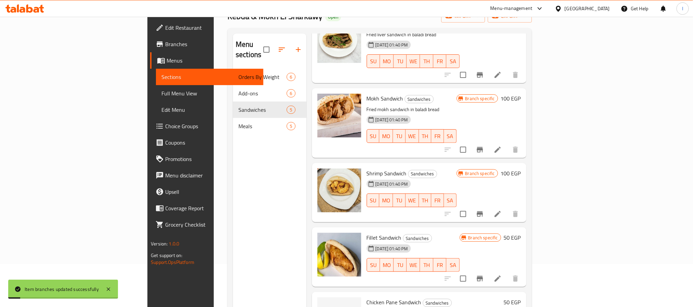
scroll to position [96, 0]
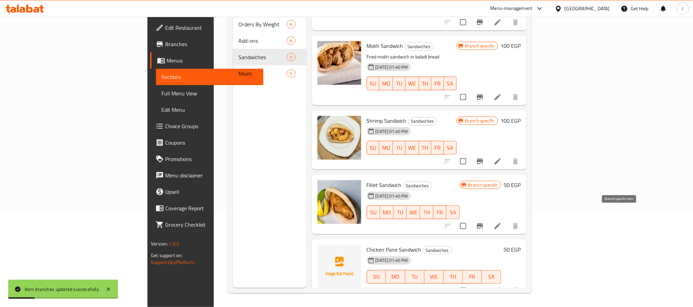
click at [484, 222] on icon "Branch-specific-item" at bounding box center [480, 226] width 8 height 8
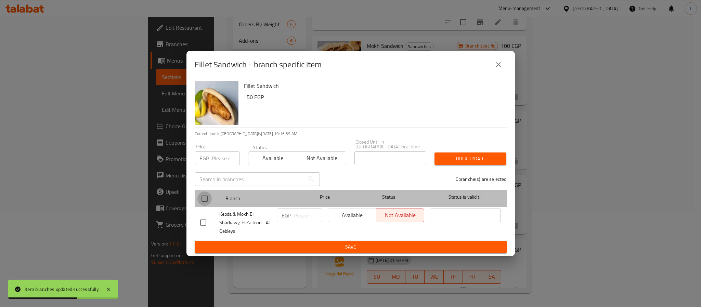
click at [203, 197] on input "checkbox" at bounding box center [204, 199] width 14 height 14
checkbox input "true"
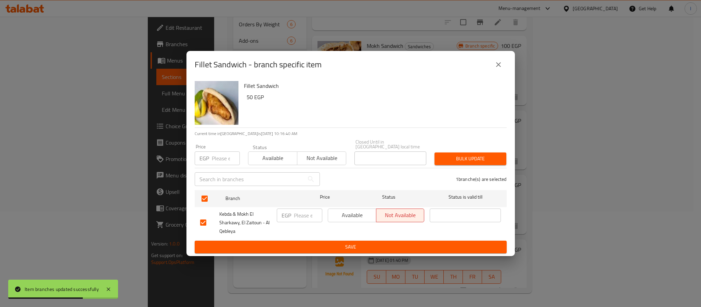
click at [300, 210] on input "number" at bounding box center [308, 216] width 28 height 14
type input "60"
click at [316, 245] on span "Save" at bounding box center [350, 247] width 301 height 9
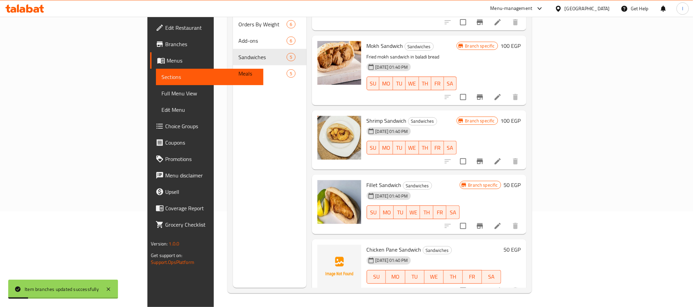
click at [483, 288] on icon "Branch-specific-item" at bounding box center [480, 290] width 6 height 5
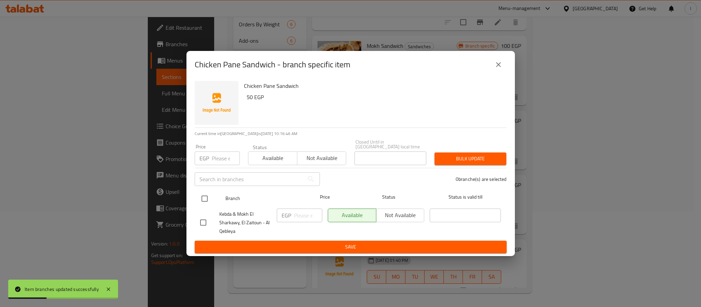
click at [205, 197] on input "checkbox" at bounding box center [204, 199] width 14 height 14
checkbox input "true"
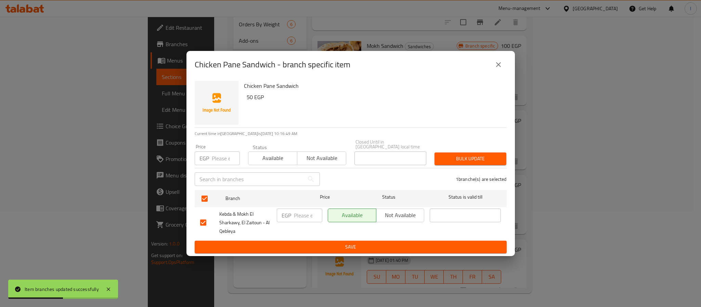
click at [306, 214] on input "number" at bounding box center [308, 216] width 28 height 14
type input "60"
click at [313, 243] on span "Save" at bounding box center [350, 247] width 301 height 9
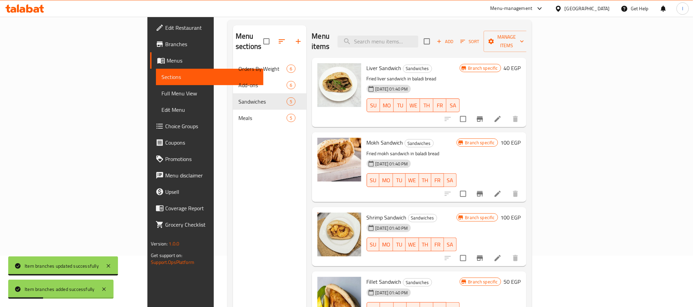
scroll to position [0, 0]
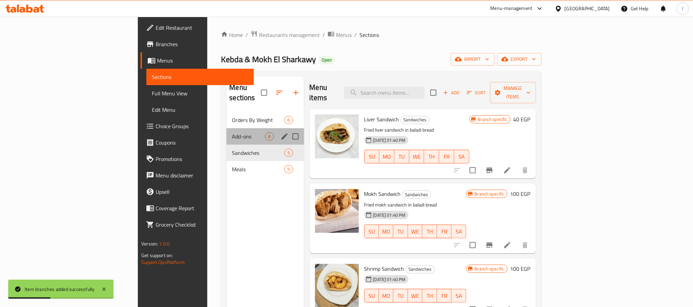
click at [226, 132] on div "Add-ons 6" at bounding box center [264, 136] width 77 height 16
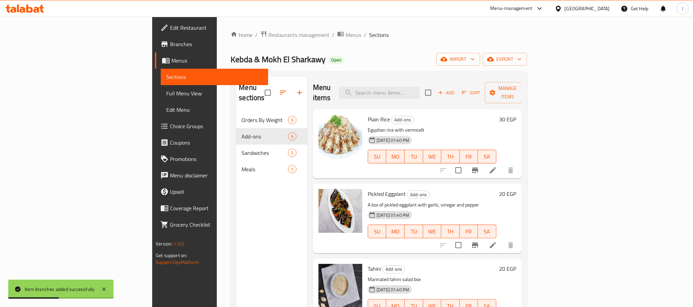
click at [321, 85] on div "Menu items Add Sort Manage items" at bounding box center [417, 93] width 209 height 32
click at [340, 69] on div "Home / Restaurants management / Menus / Sections Kebda & Mokh El Sharkawy Open …" at bounding box center [379, 209] width 296 height 359
click at [268, 39] on span "Restaurants management" at bounding box center [298, 35] width 61 height 8
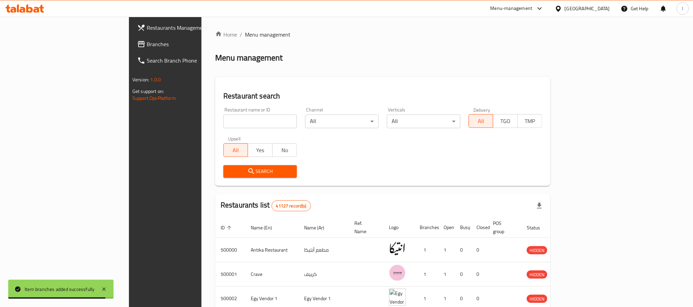
click at [378, 98] on h2 "Restaurant search" at bounding box center [382, 96] width 319 height 10
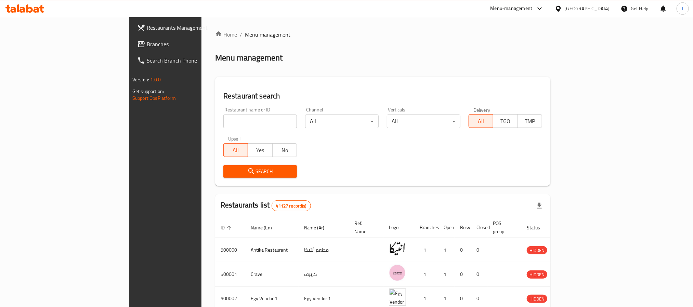
click at [259, 61] on div "Menu management" at bounding box center [382, 57] width 335 height 11
click at [265, 72] on div "Home / Menu management Menu management Restaurant search Restaurant name or ID …" at bounding box center [382, 255] width 335 height 451
click at [306, 53] on div "Menu management" at bounding box center [382, 57] width 335 height 11
drag, startPoint x: 57, startPoint y: 44, endPoint x: 65, endPoint y: 43, distance: 7.6
click at [147, 44] on span "Branches" at bounding box center [193, 44] width 92 height 8
